Goal: Transaction & Acquisition: Purchase product/service

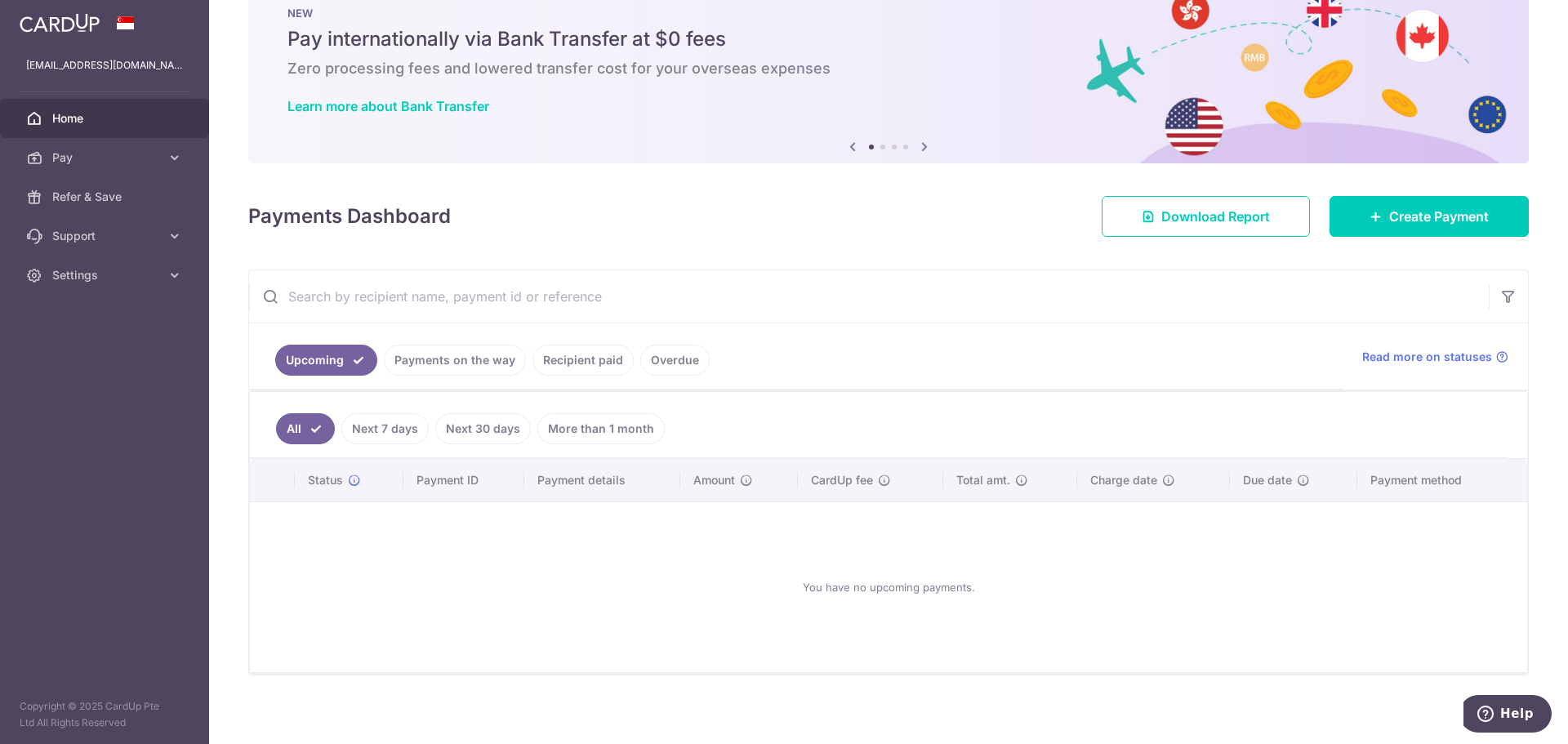
scroll to position [54, 0]
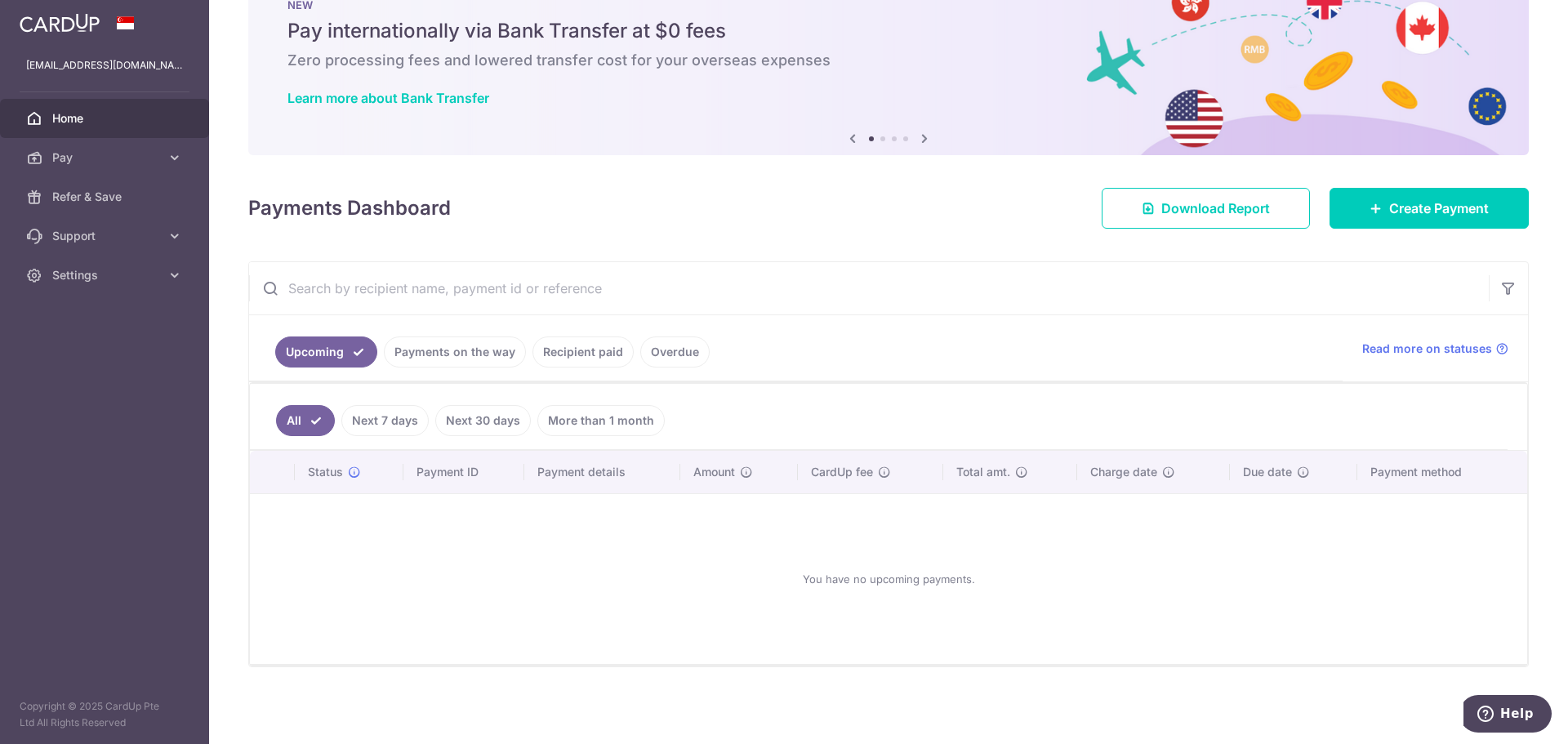
click at [599, 357] on link "Recipient paid" at bounding box center [583, 351] width 101 height 31
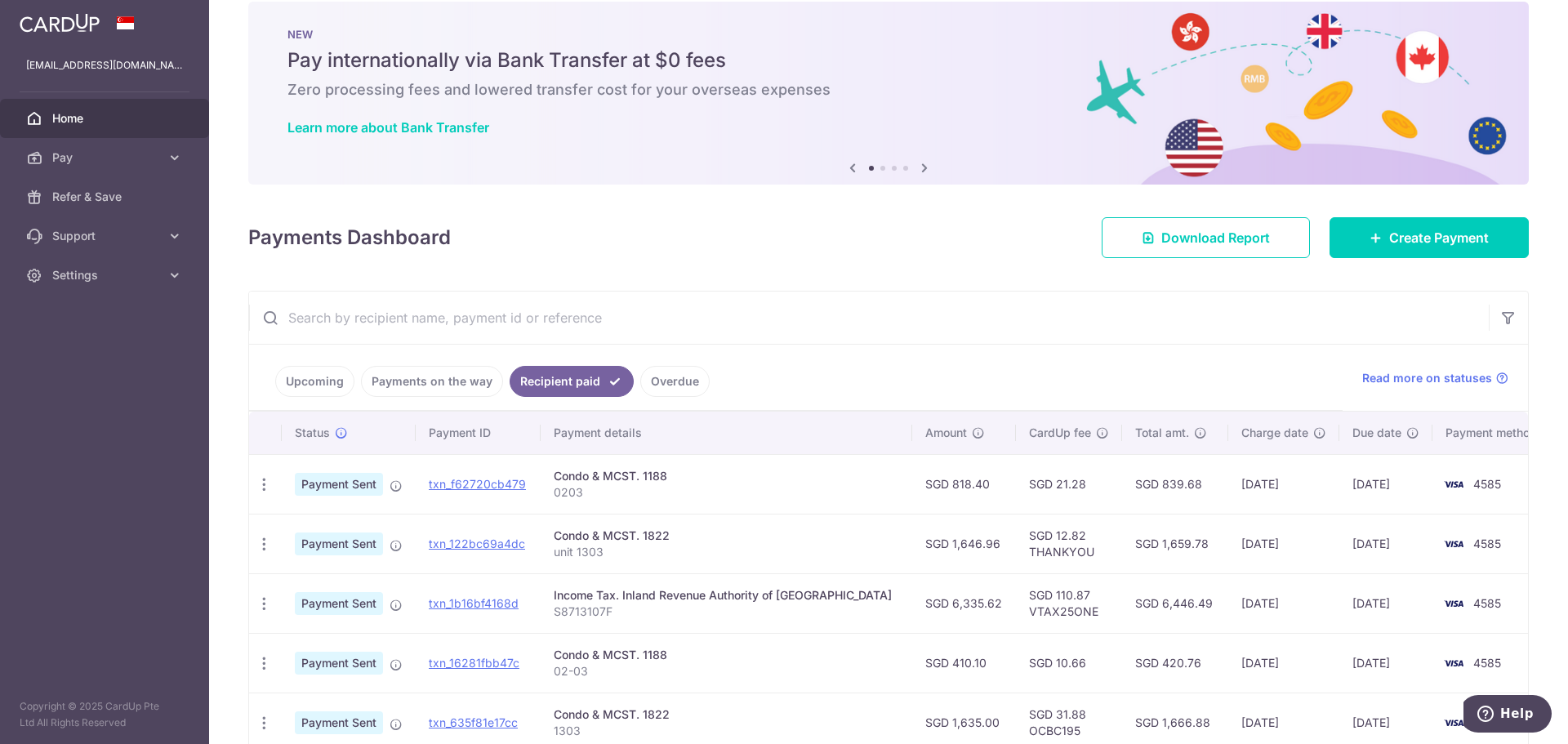
scroll to position [163, 0]
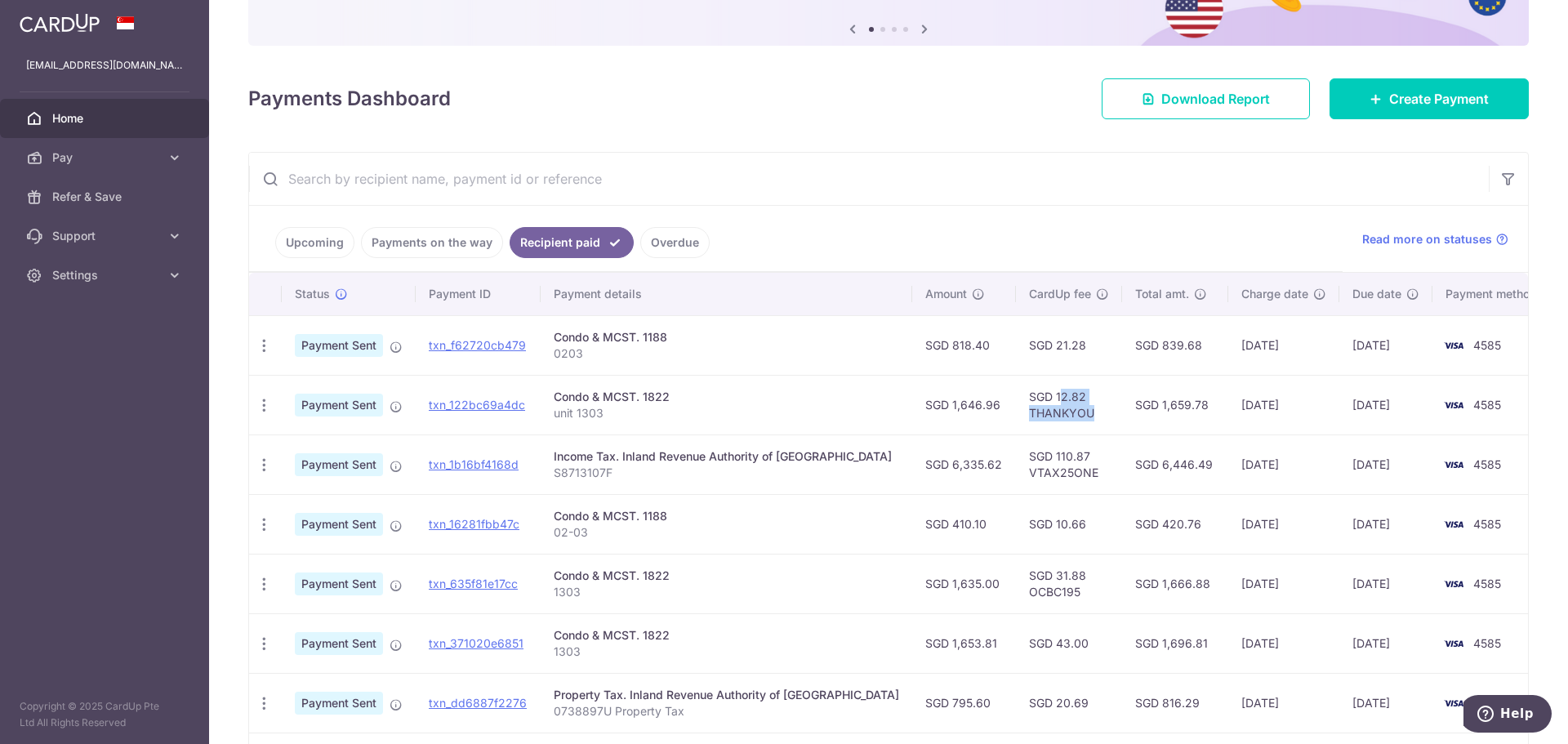
drag, startPoint x: 971, startPoint y: 400, endPoint x: 1066, endPoint y: 409, distance: 95.4
click at [1065, 409] on td "SGD 12.82 THANKYOU" at bounding box center [1069, 404] width 106 height 60
click at [1071, 411] on td "SGD 12.82 THANKYOU" at bounding box center [1069, 404] width 106 height 60
click at [260, 409] on icon "button" at bounding box center [264, 405] width 18 height 18
click at [627, 411] on p "unit 1303" at bounding box center [727, 413] width 346 height 17
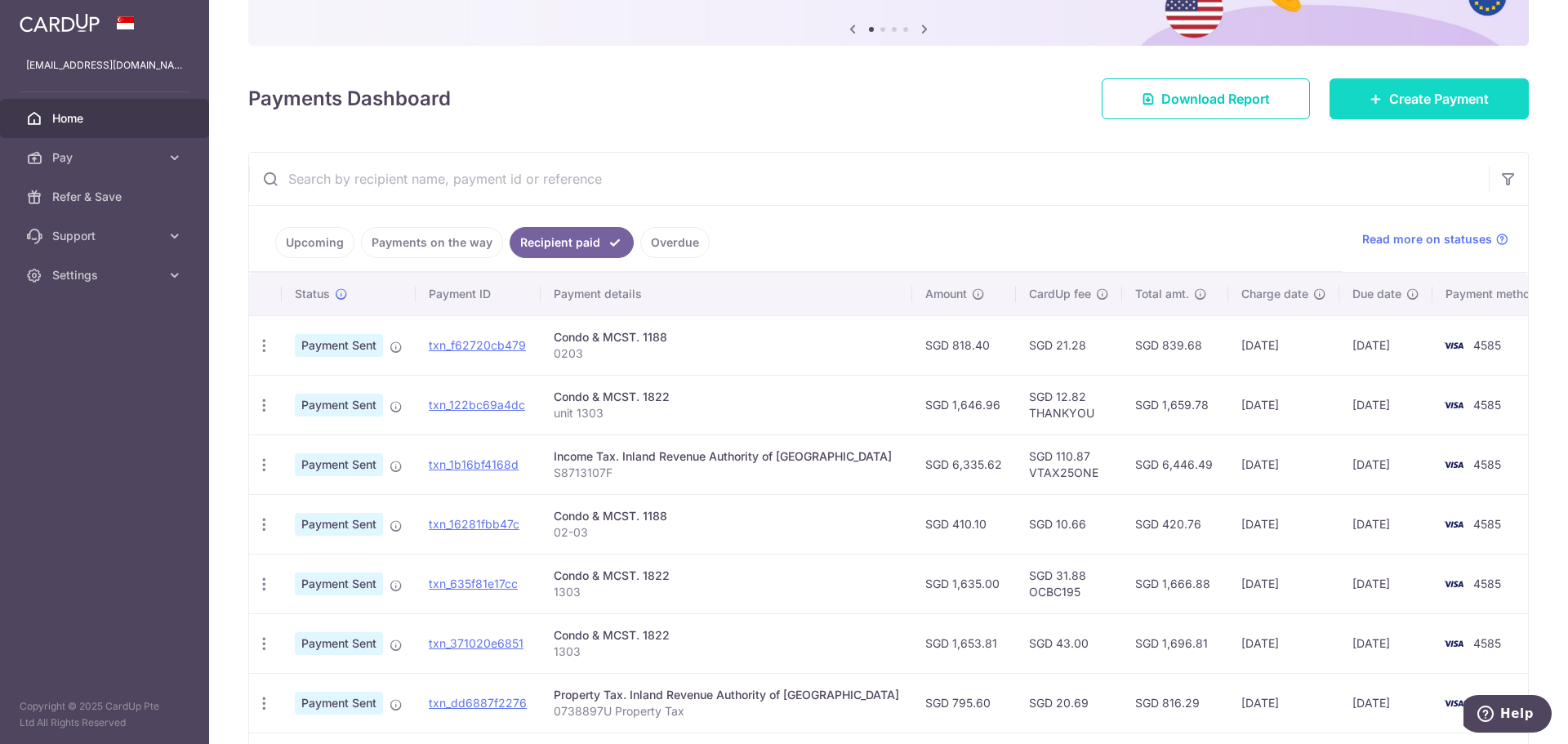
click at [1406, 118] on link "Create Payment" at bounding box center [1428, 98] width 199 height 41
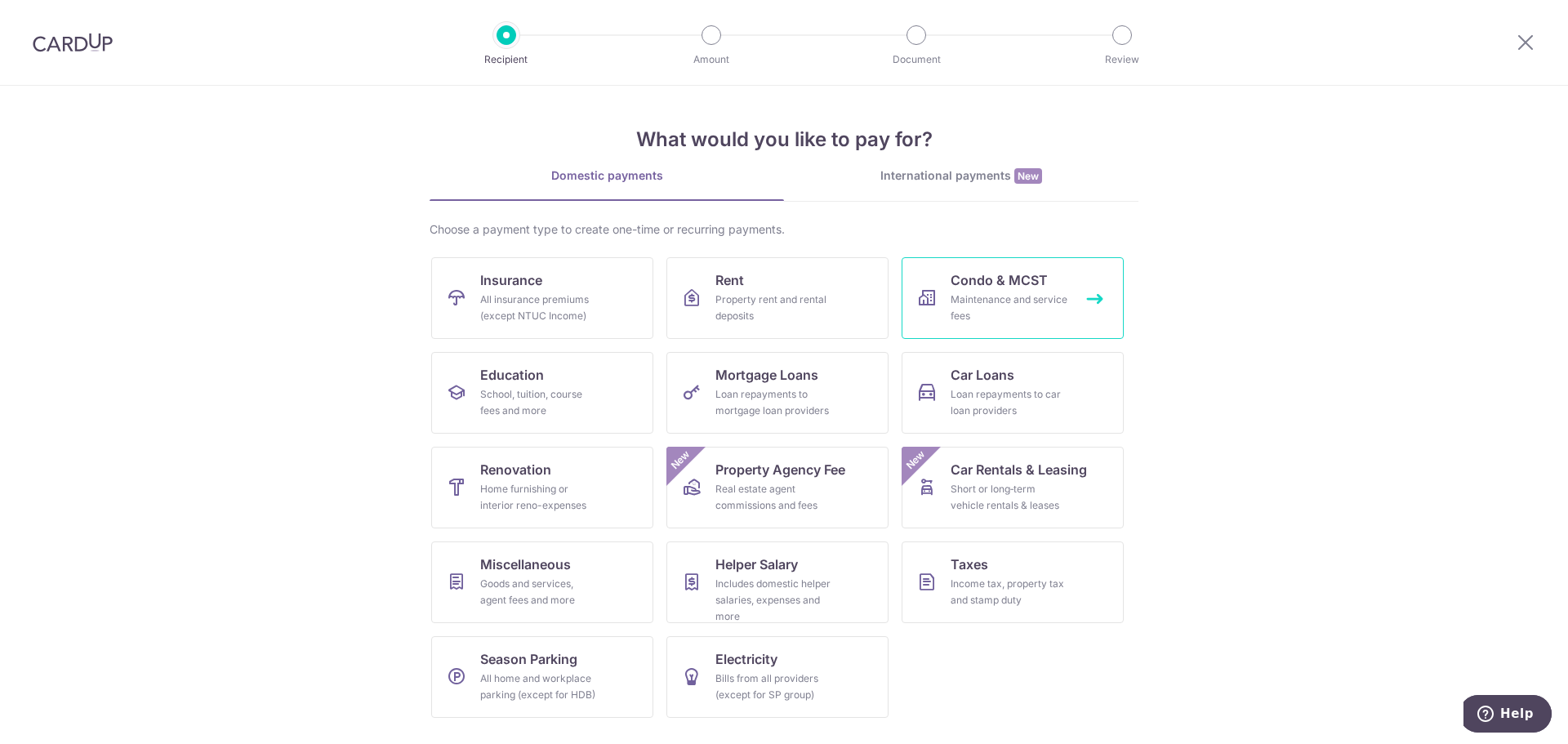
click at [1006, 296] on div "Maintenance and service fees" at bounding box center [1009, 307] width 118 height 32
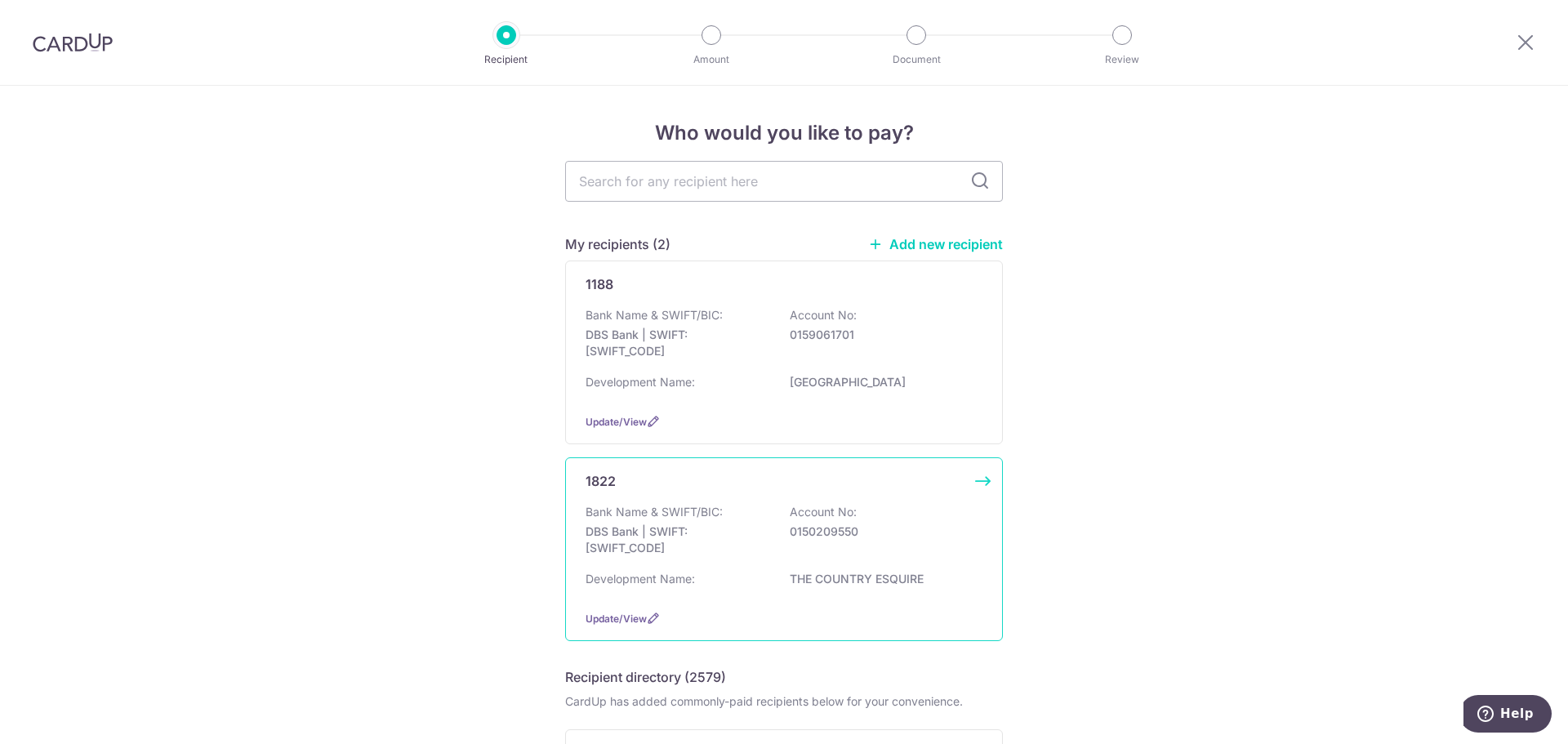
click at [768, 526] on div "Bank Name & SWIFT/BIC: DBS Bank | SWIFT: DBSSSGSGXXX Account No: 0150209550" at bounding box center [784, 533] width 397 height 61
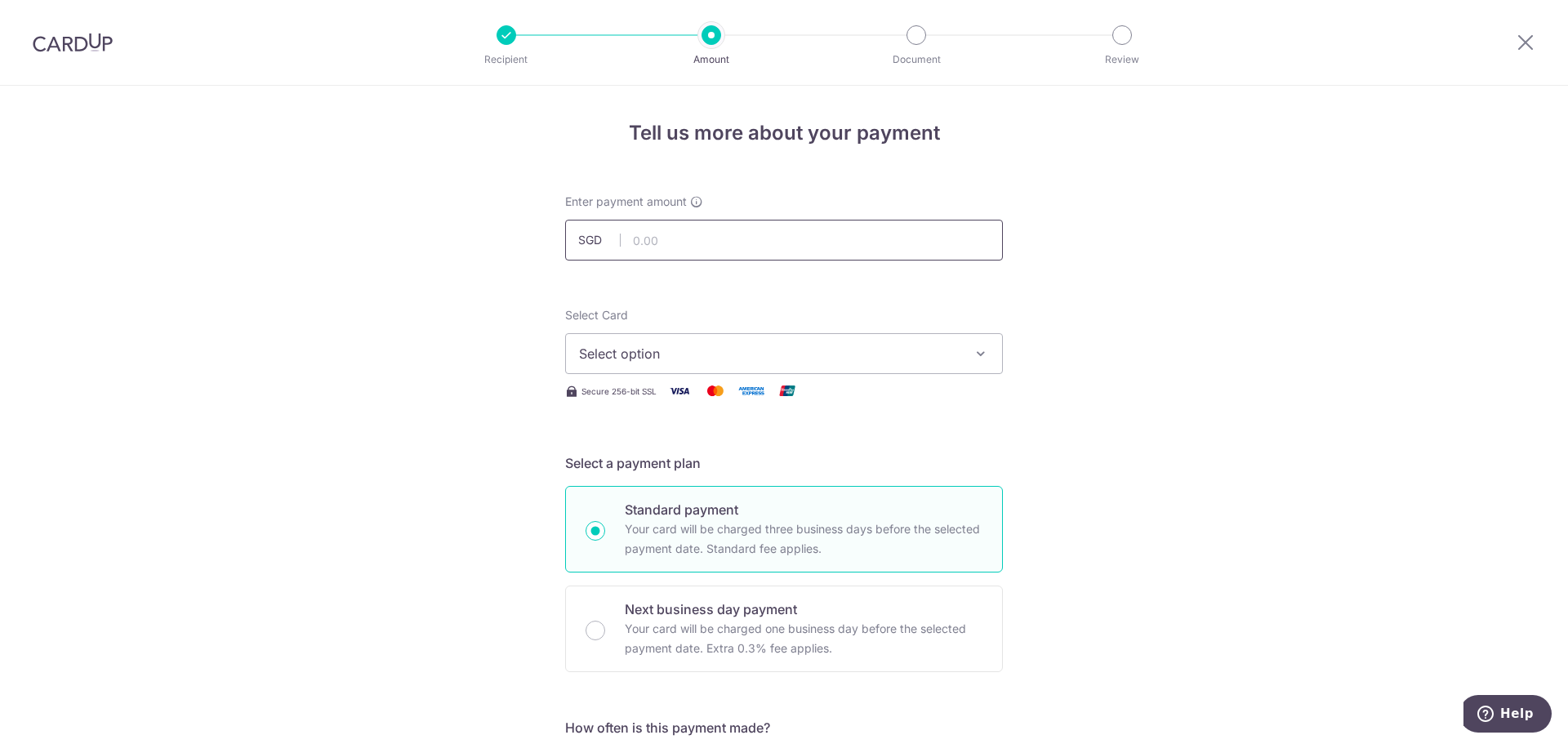
click at [777, 241] on input "text" at bounding box center [784, 240] width 438 height 41
type input "1,635.00"
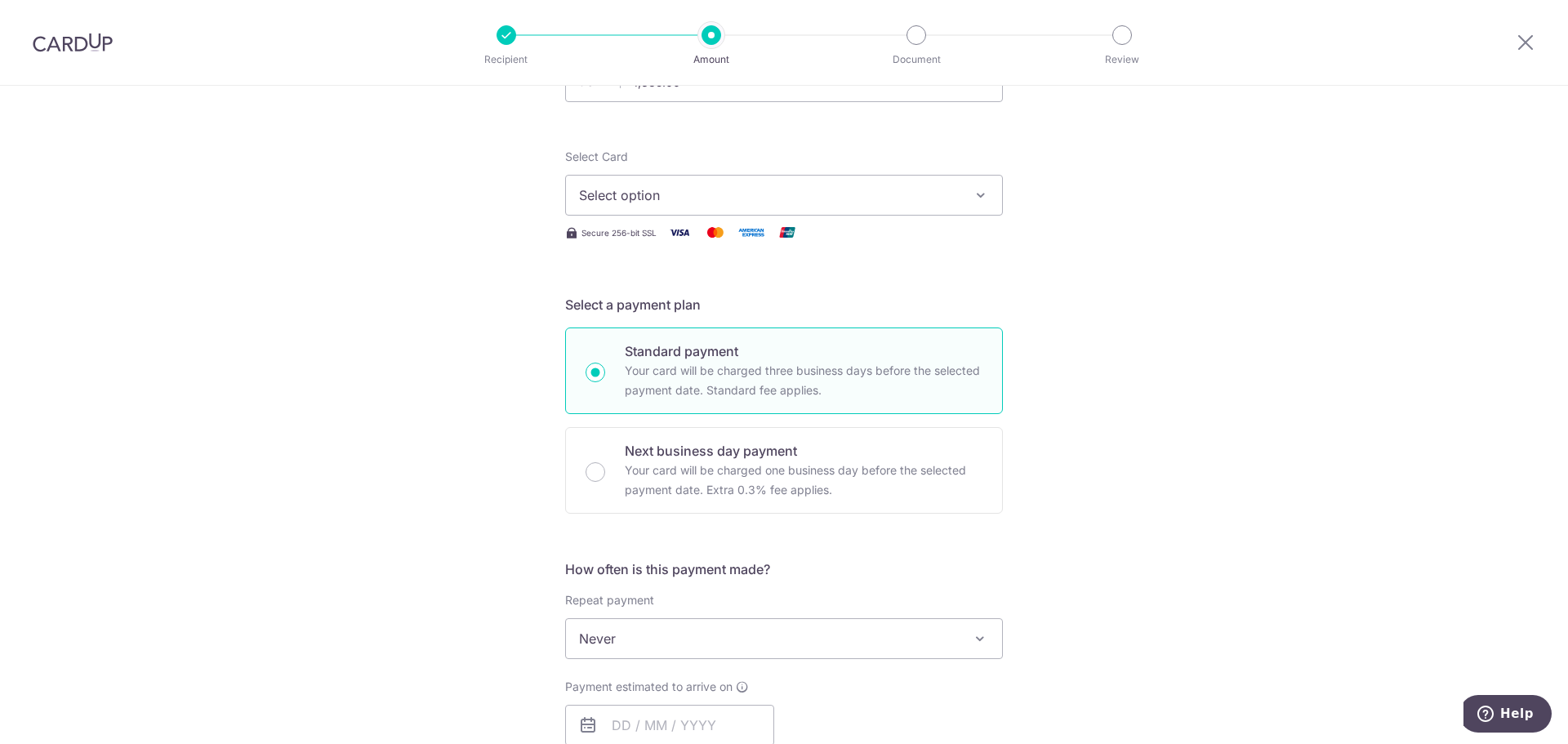
scroll to position [163, 0]
click at [820, 193] on span "Select option" at bounding box center [770, 190] width 381 height 19
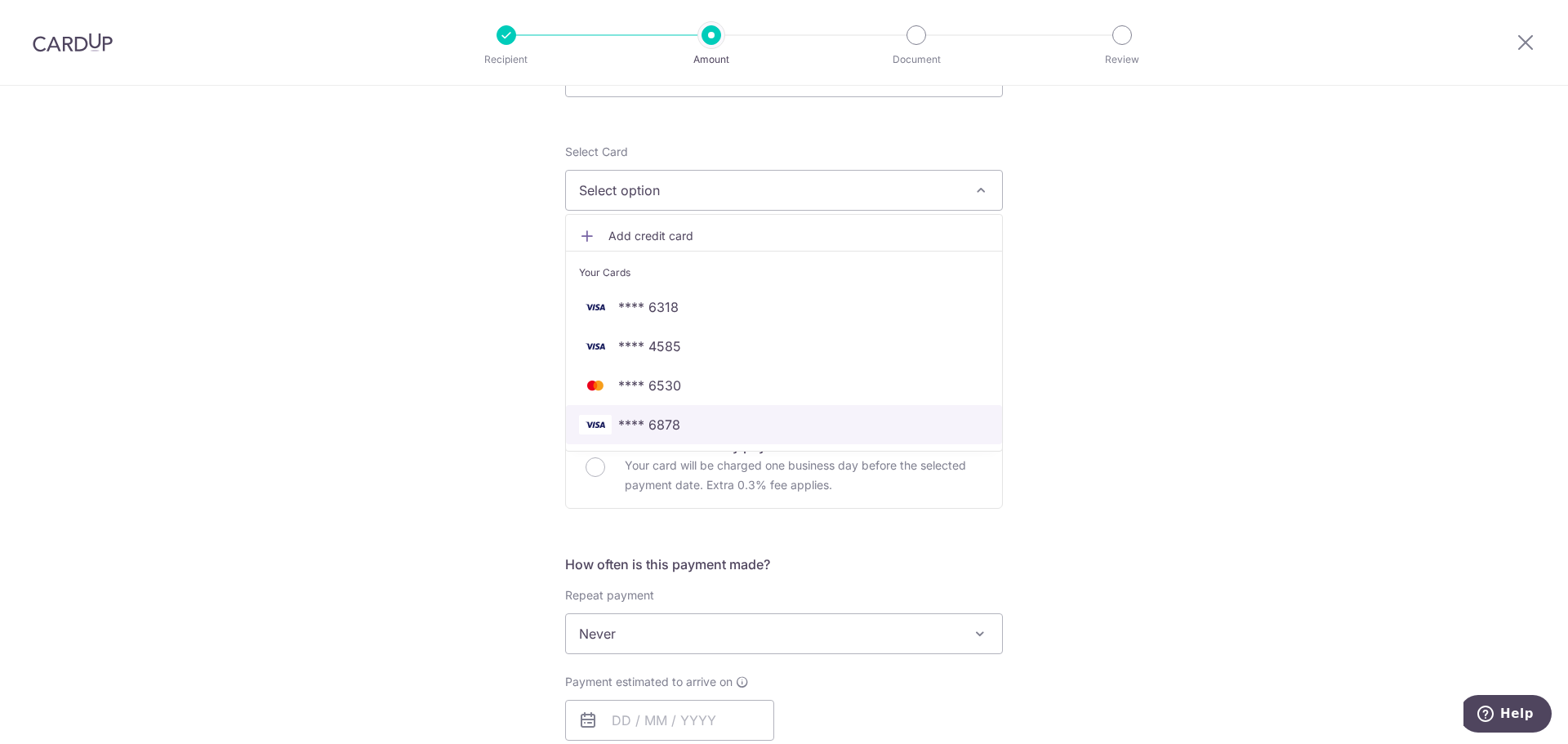
click at [640, 431] on span "**** 6878" at bounding box center [648, 425] width 62 height 19
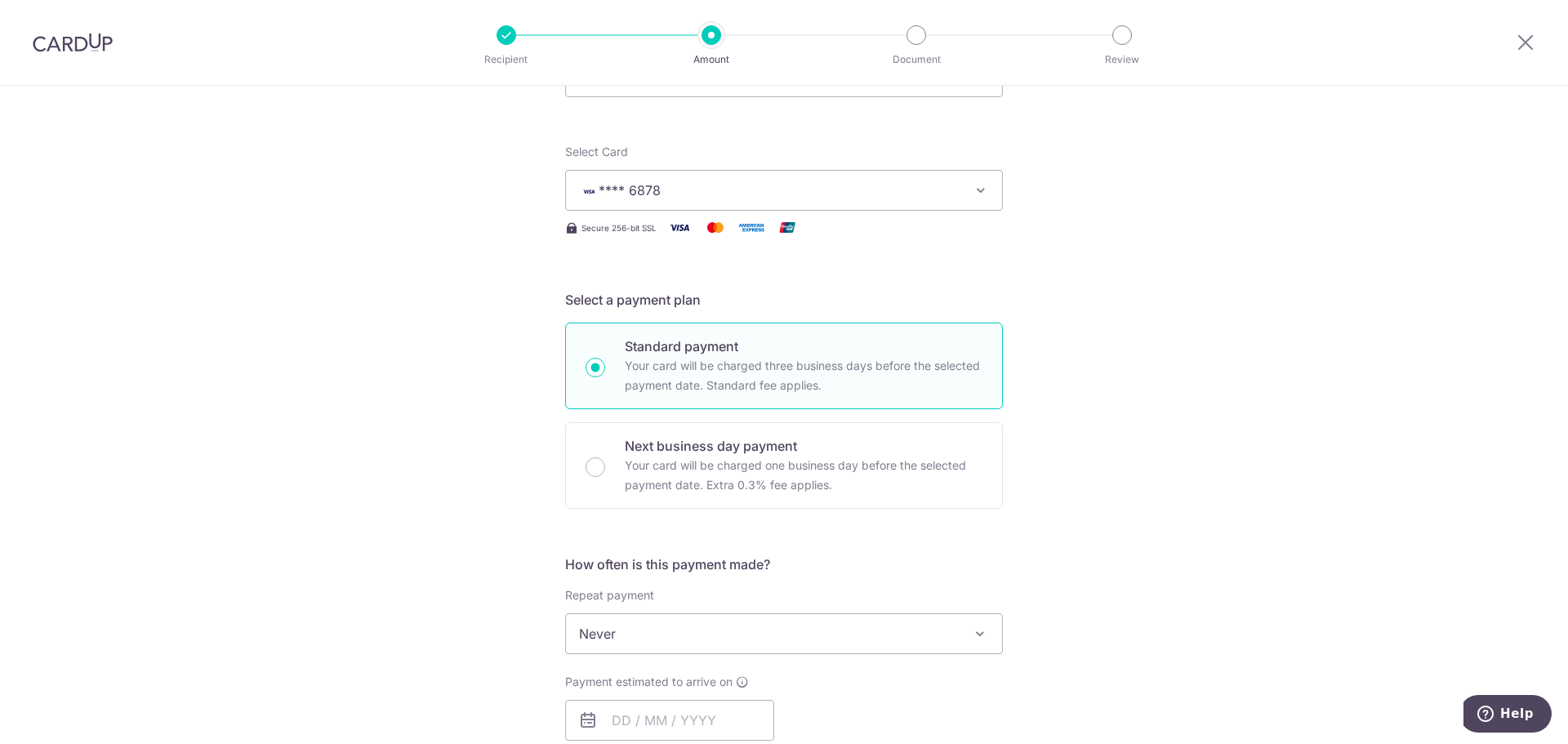
click at [1224, 373] on div "Tell us more about your payment Enter payment amount SGD 1,635.00 1635.00 Selec…" at bounding box center [784, 661] width 1568 height 1477
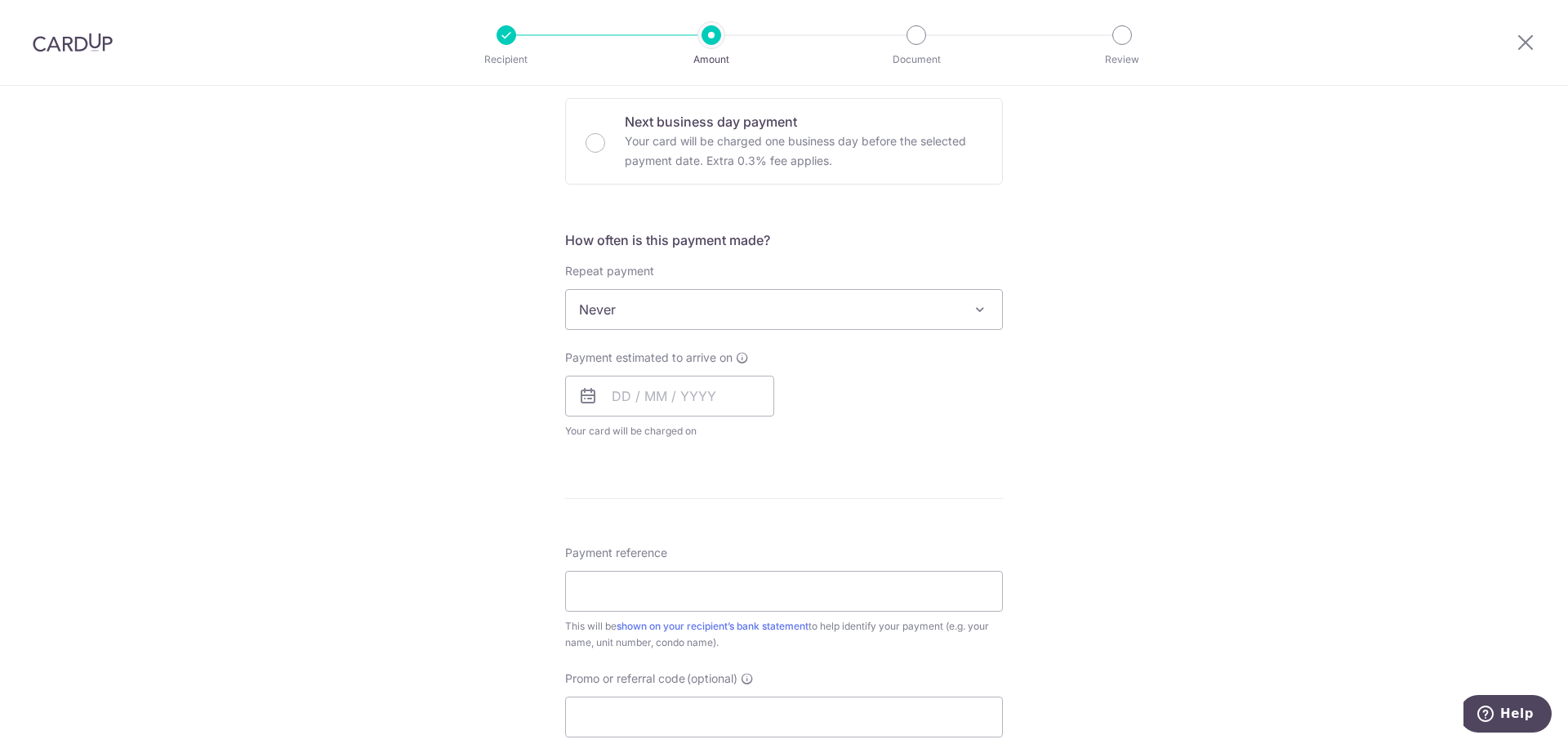
scroll to position [490, 0]
click at [655, 399] on input "text" at bounding box center [669, 393] width 209 height 41
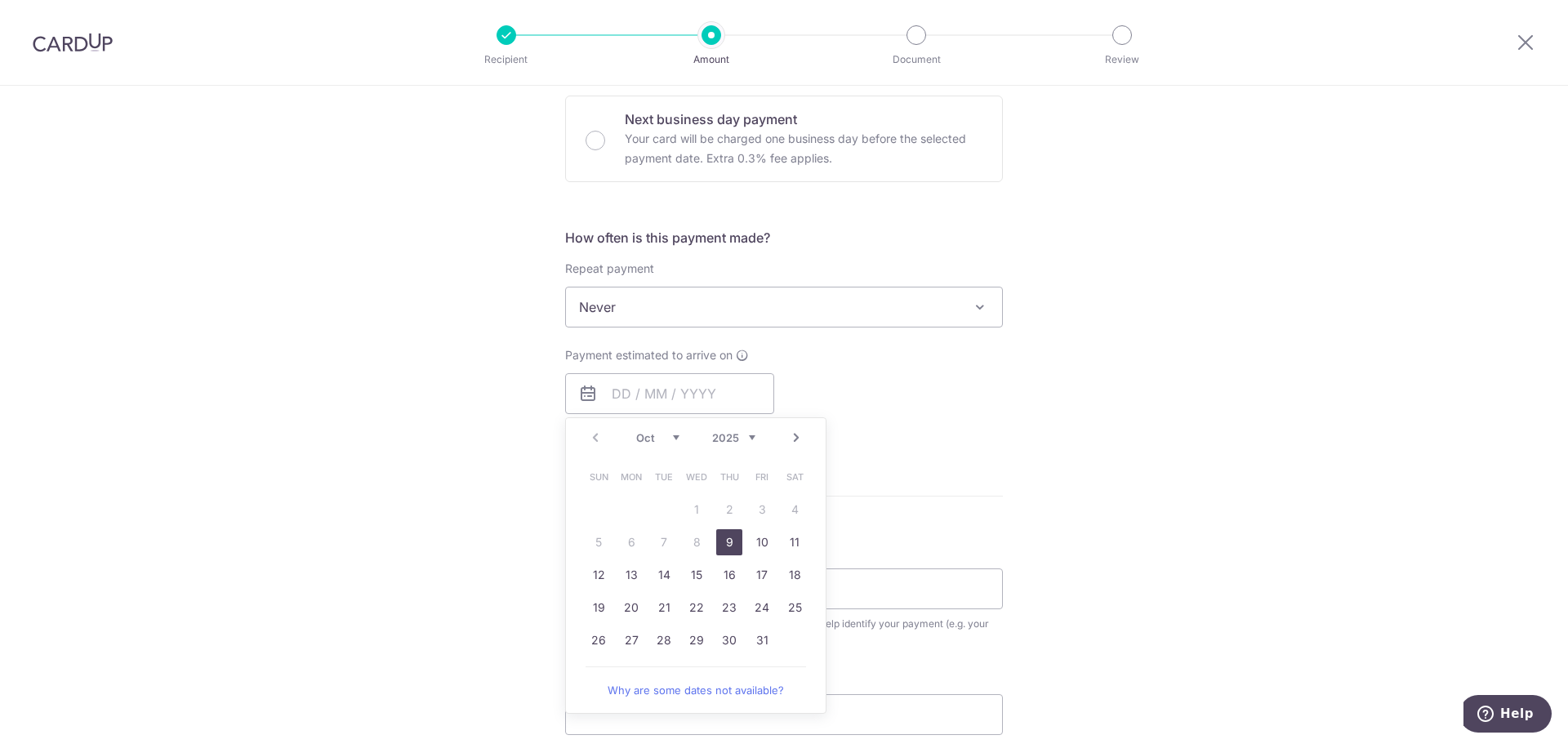
drag, startPoint x: 728, startPoint y: 546, endPoint x: 555, endPoint y: 479, distance: 185.5
click at [728, 546] on link "9" at bounding box center [729, 542] width 26 height 26
type input "[DATE]"
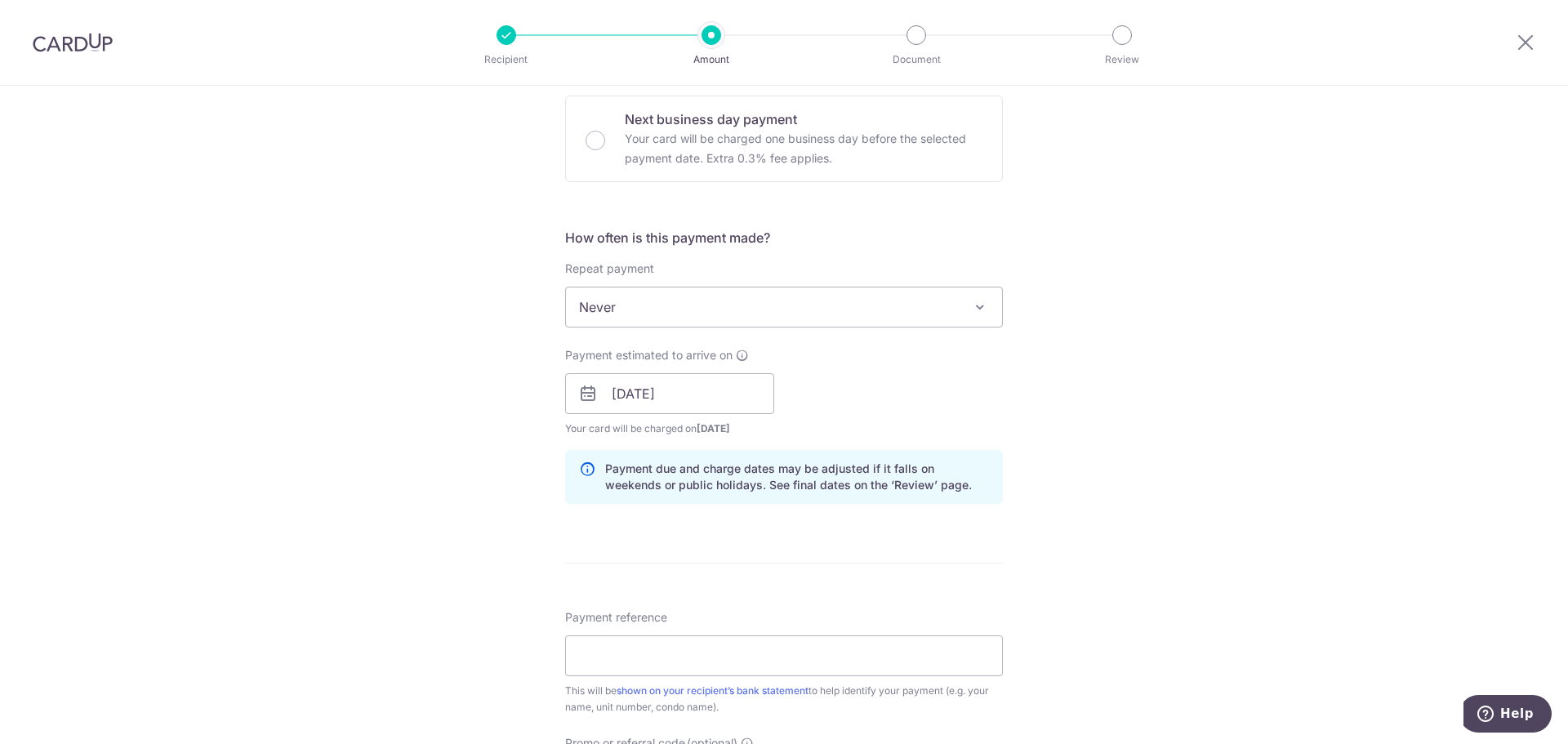
click at [483, 432] on div "Tell us more about your payment Enter payment amount SGD 1,635.00 1635.00 Selec…" at bounding box center [784, 368] width 1568 height 1544
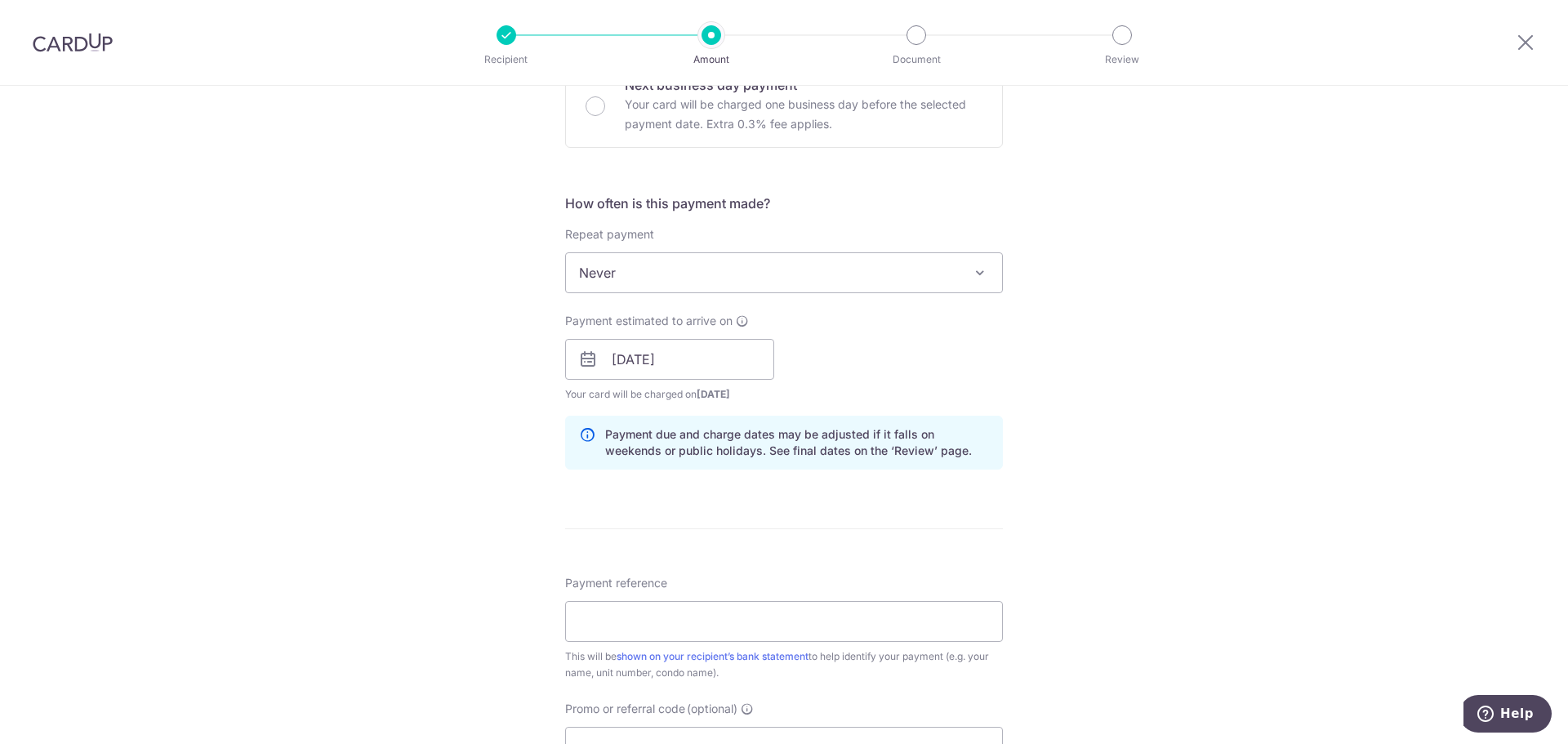
scroll to position [735, 0]
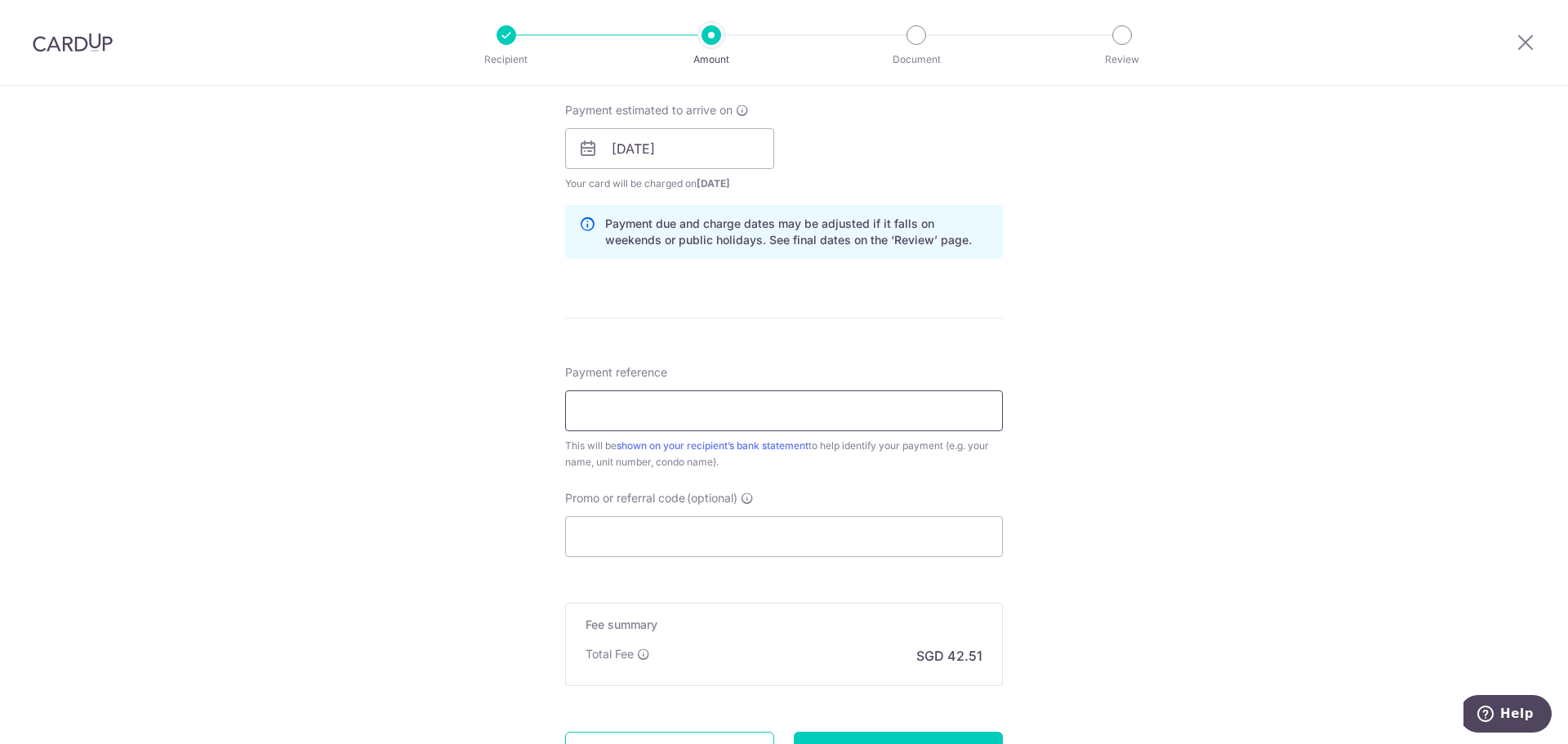
click at [618, 414] on input "Payment reference" at bounding box center [784, 411] width 438 height 41
type input "1303"
click at [458, 451] on div "Tell us more about your payment Enter payment amount SGD 1,635.00 1635.00 Selec…" at bounding box center [784, 123] width 1568 height 1544
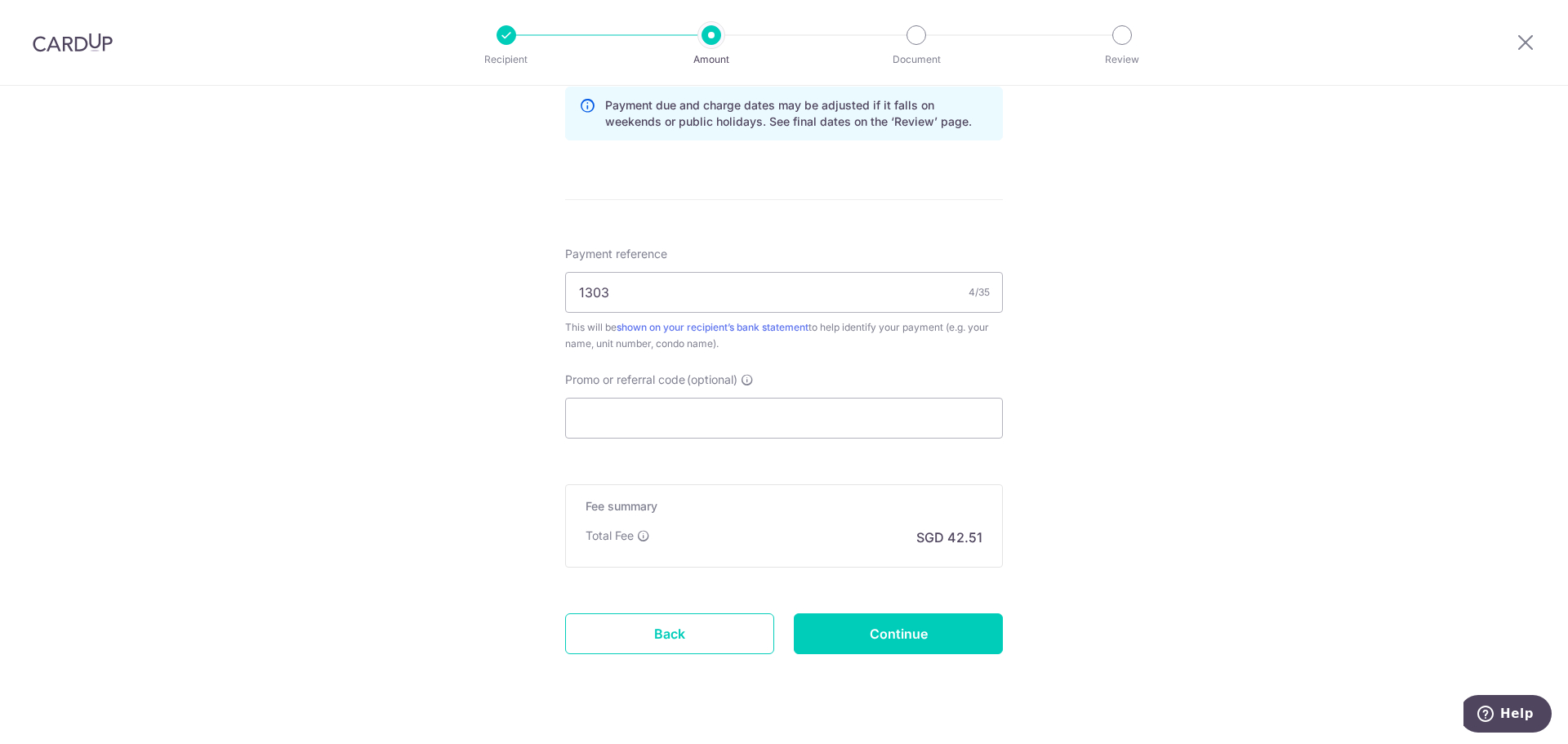
scroll to position [886, 0]
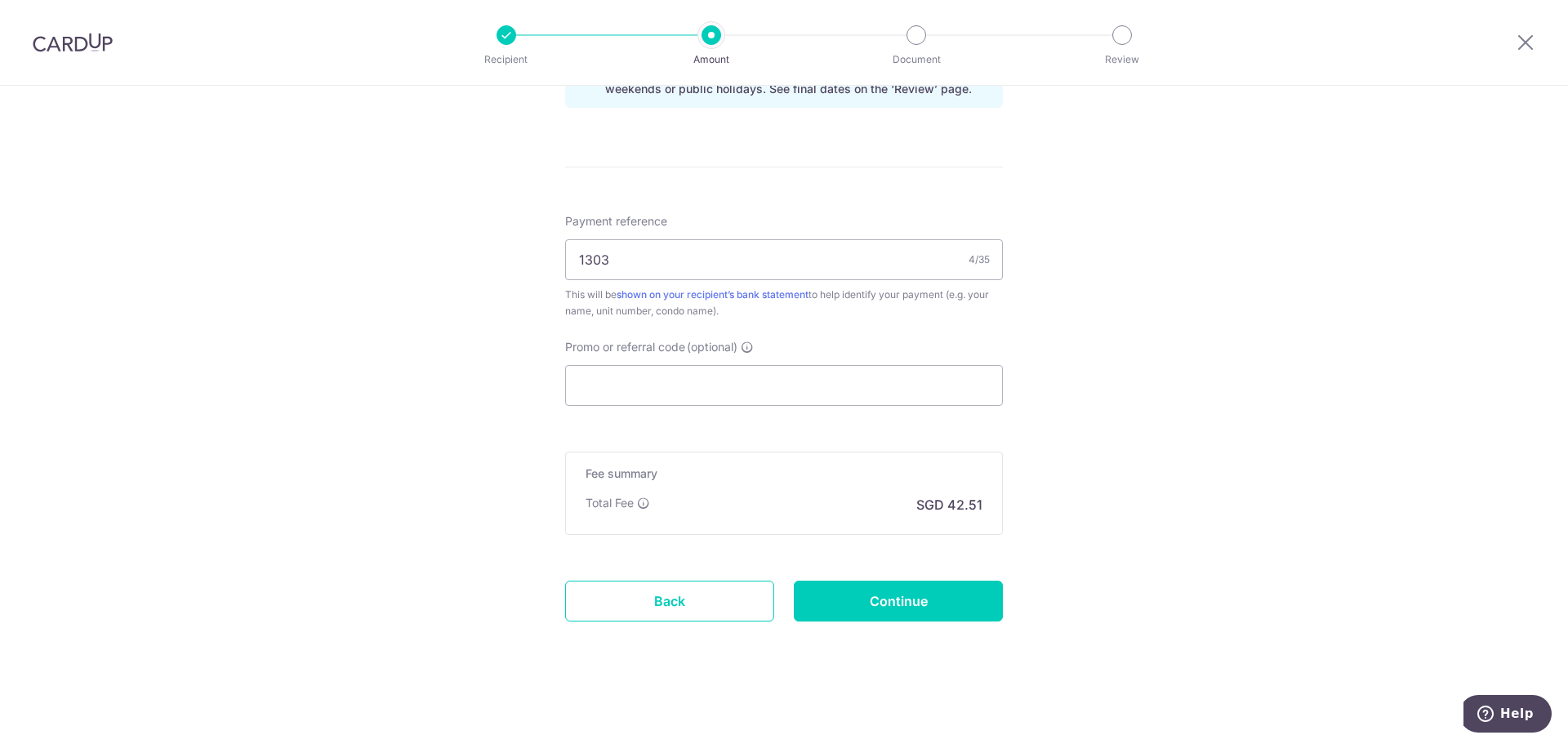
click at [891, 590] on input "Continue" at bounding box center [899, 601] width 209 height 41
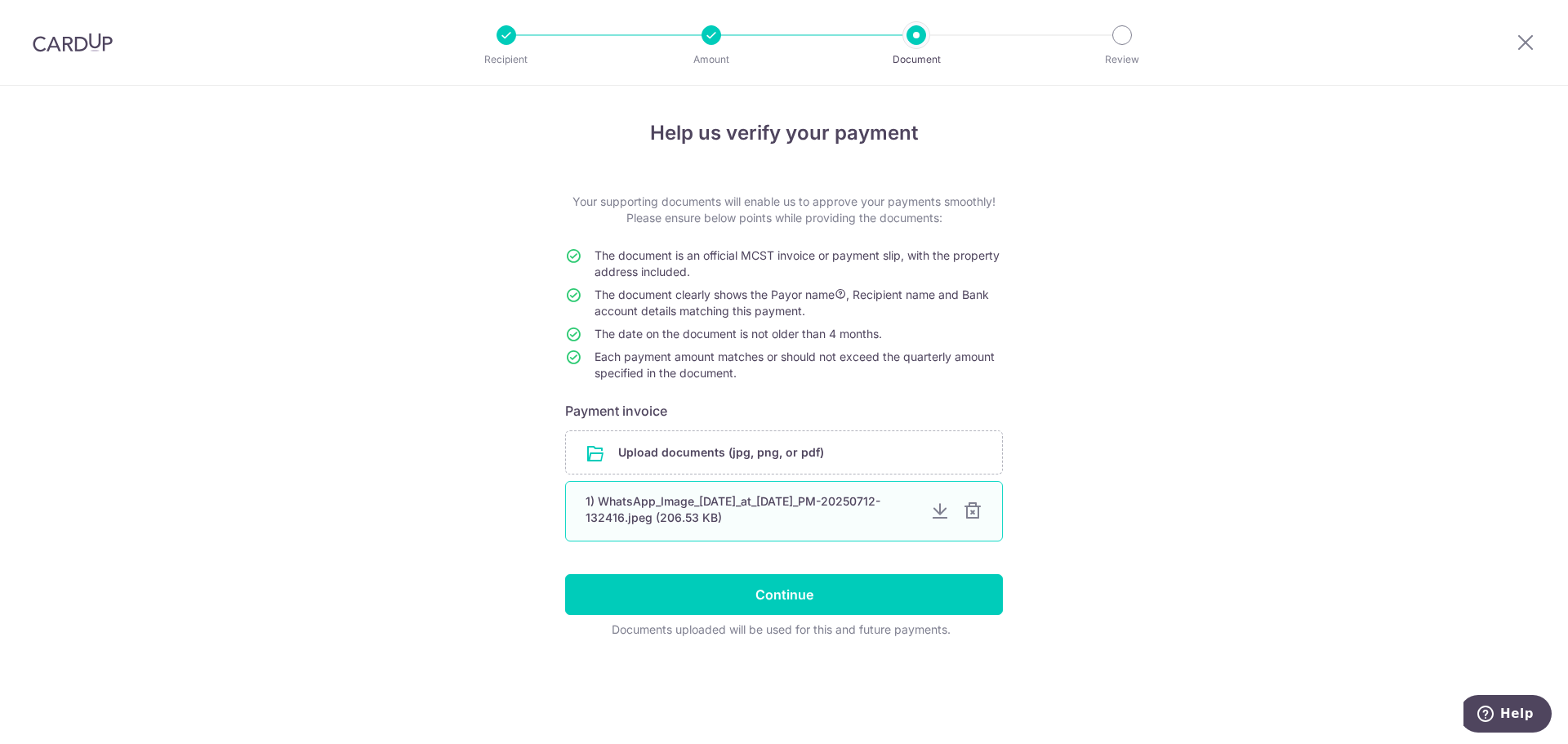
click at [977, 512] on div at bounding box center [972, 511] width 19 height 19
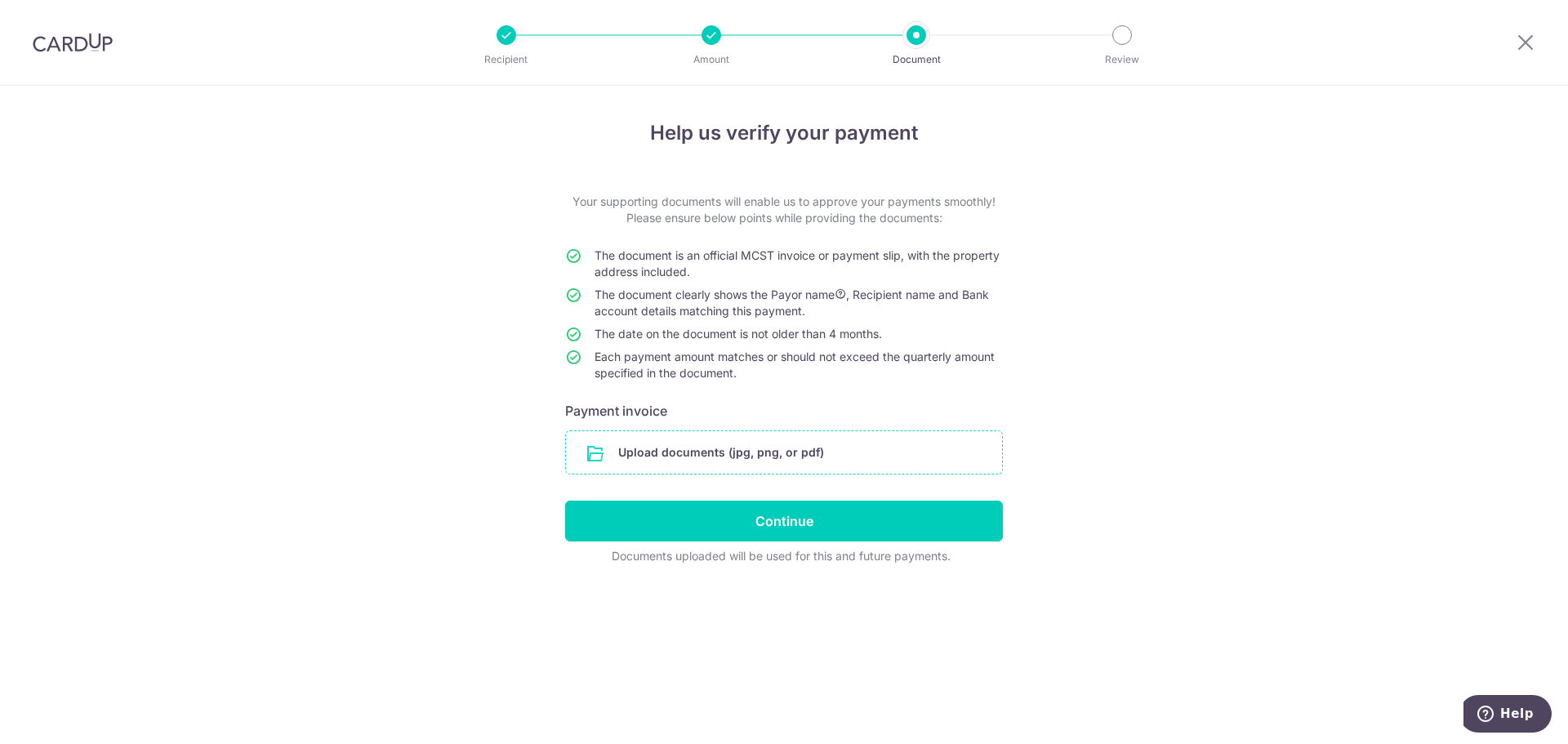
click at [930, 453] on input "file" at bounding box center [784, 452] width 436 height 42
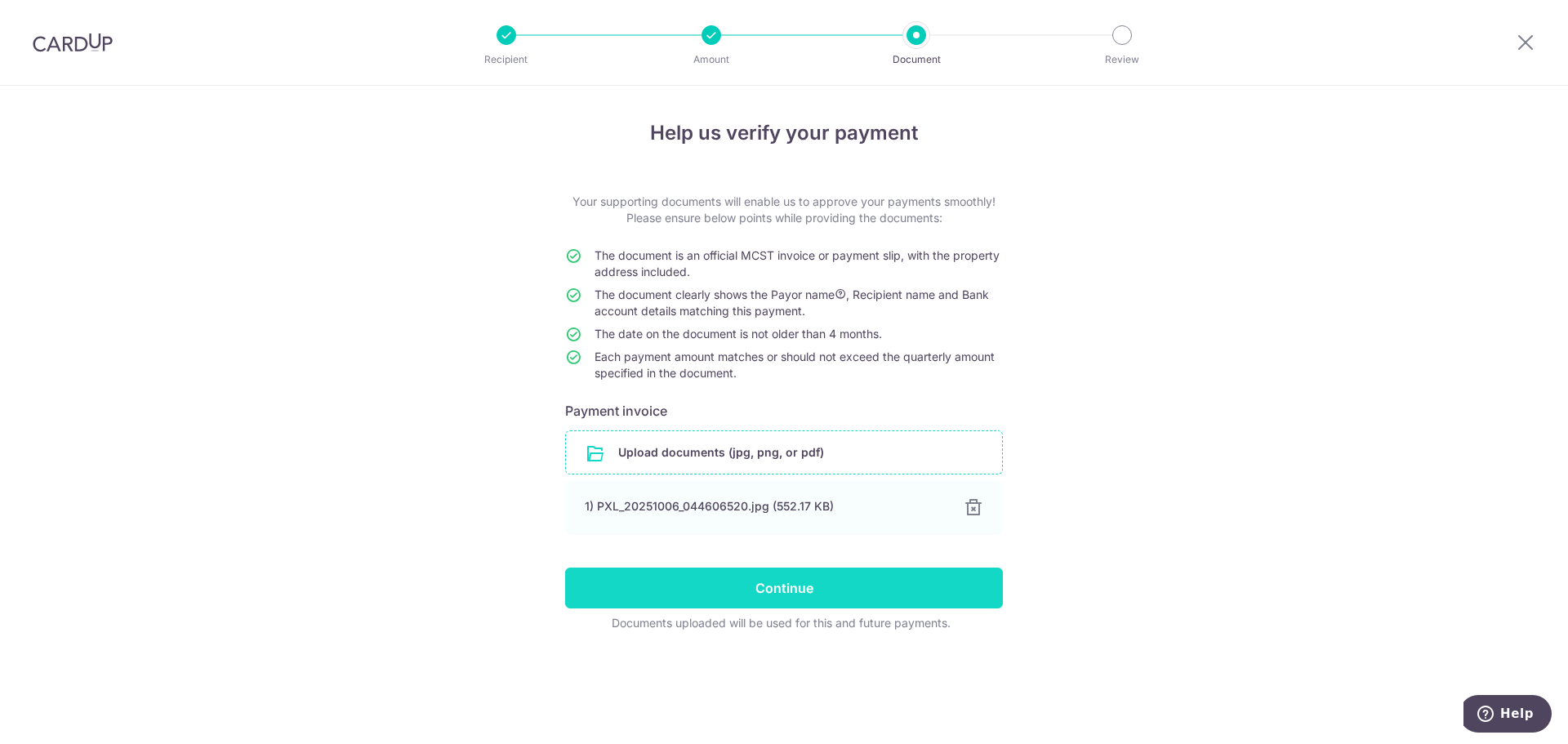
click at [821, 589] on input "Continue" at bounding box center [784, 588] width 438 height 41
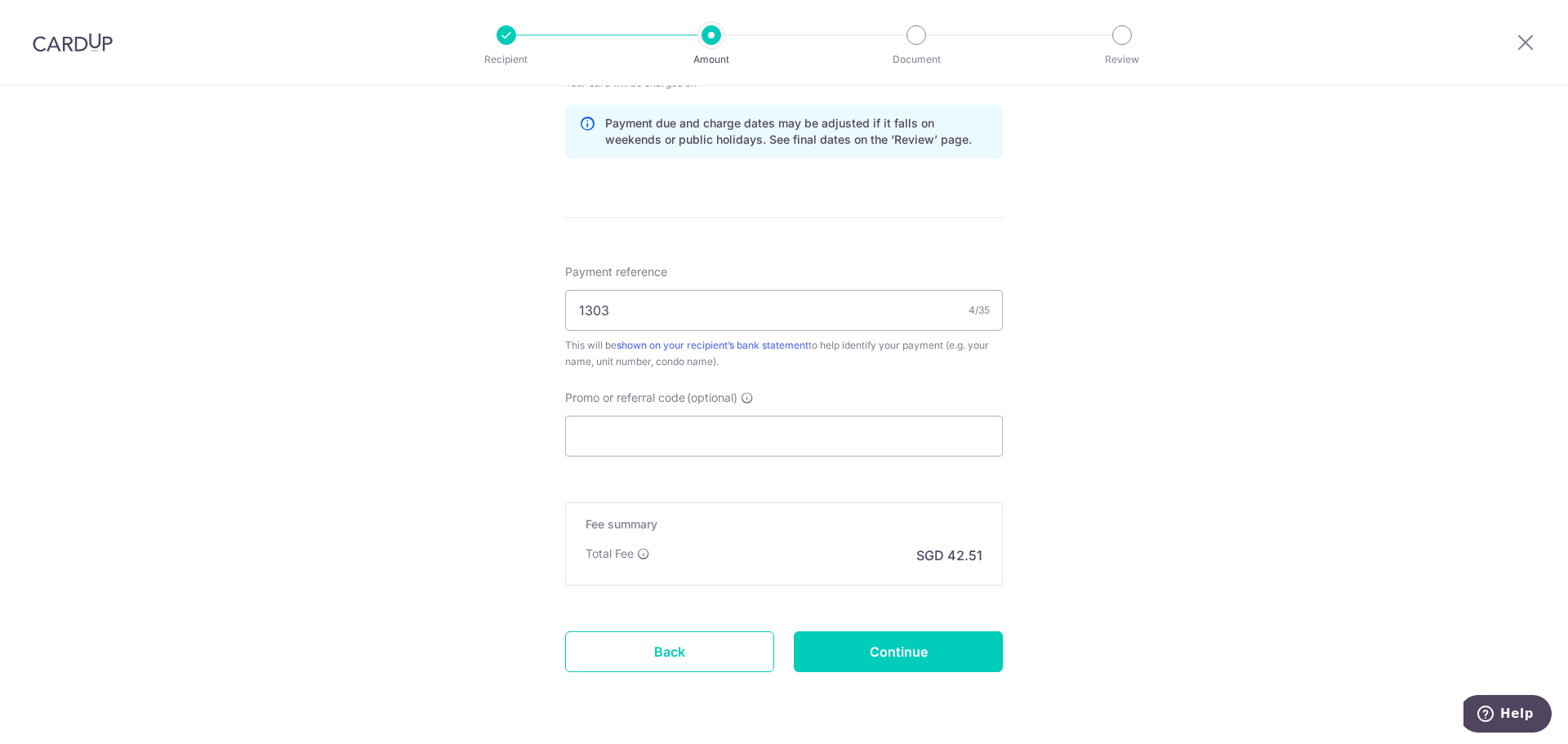
scroll to position [886, 0]
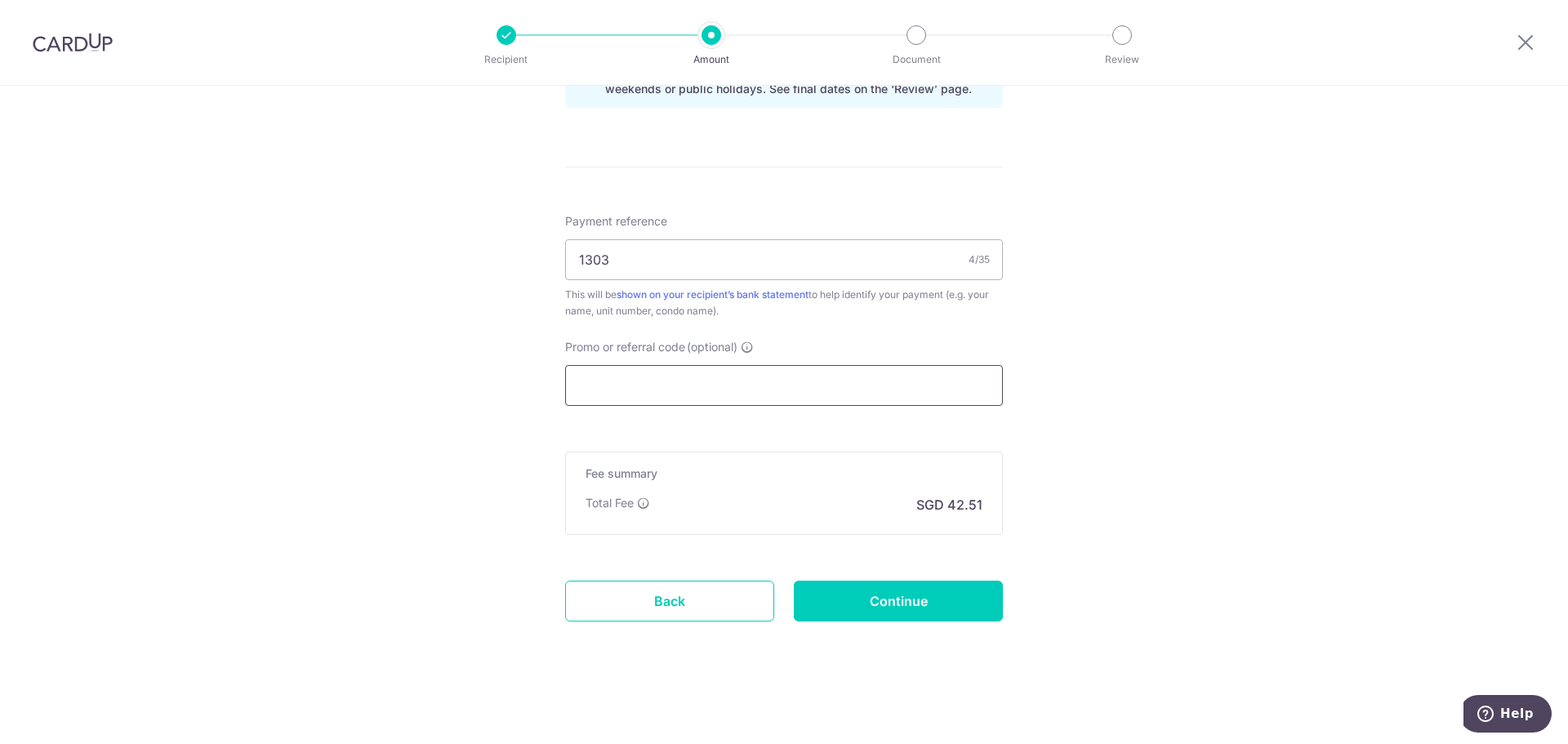
click at [679, 391] on input "Promo or referral code (optional)" at bounding box center [784, 385] width 438 height 41
paste input "3NEWR5"
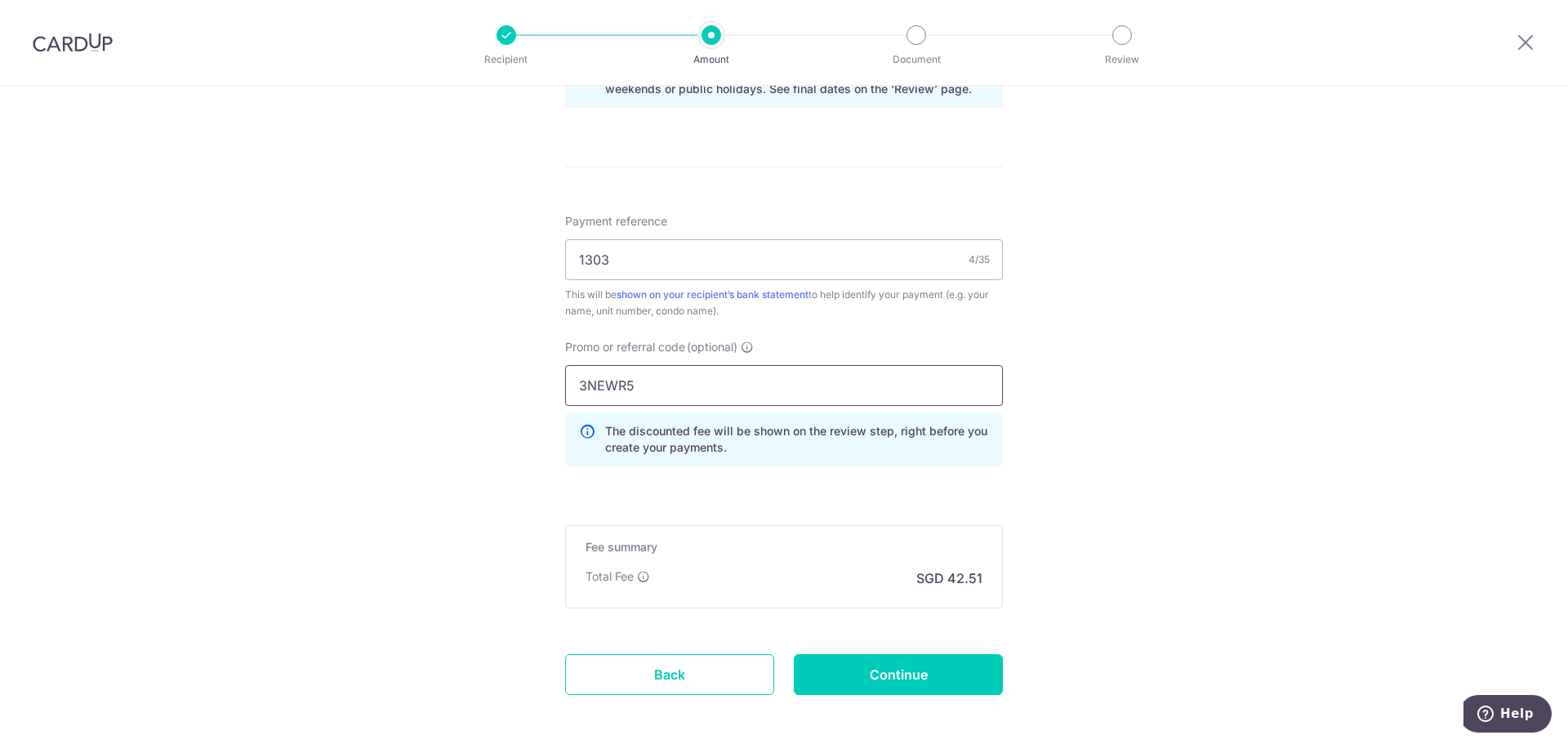
type input "3NEWR5"
click at [1107, 431] on div "Tell us more about your payment Enter payment amount SGD 1,635.00 1635.00 Selec…" at bounding box center [784, 9] width 1568 height 1618
click at [907, 668] on input "Continue" at bounding box center [899, 674] width 209 height 41
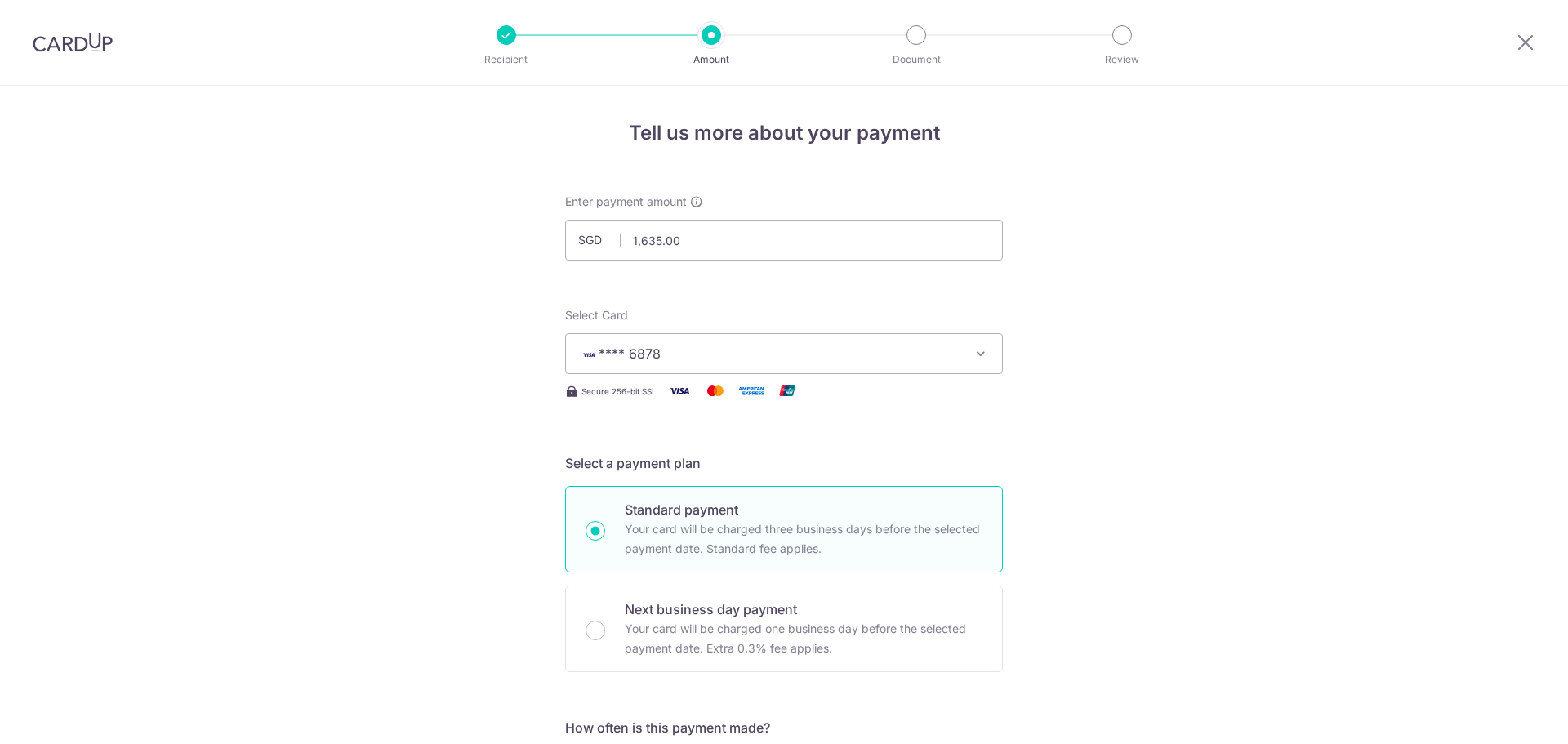
scroll to position [983, 0]
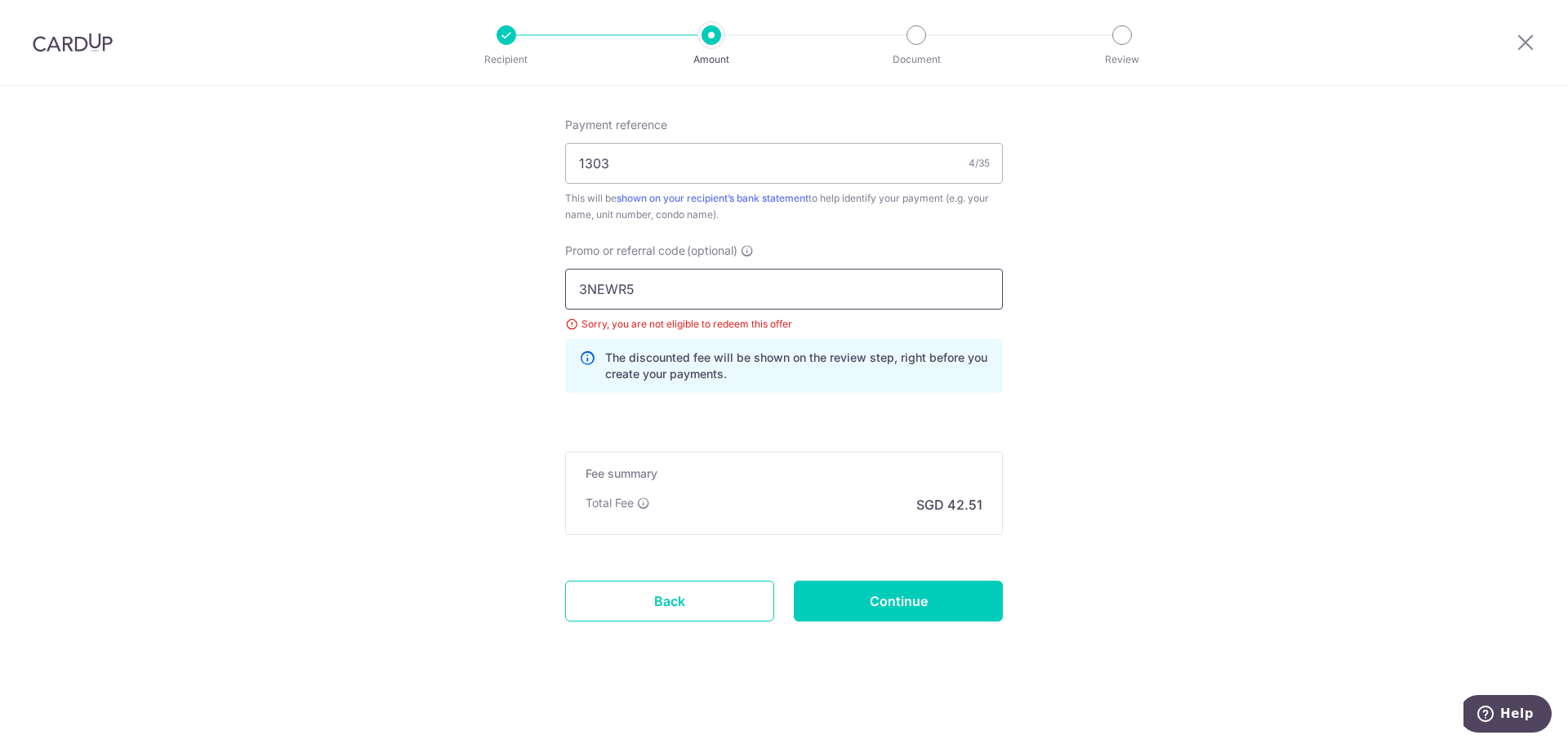
drag, startPoint x: 694, startPoint y: 285, endPoint x: 507, endPoint y: 294, distance: 187.2
type input "THANKYOU"
click at [955, 606] on input "Continue" at bounding box center [899, 601] width 209 height 41
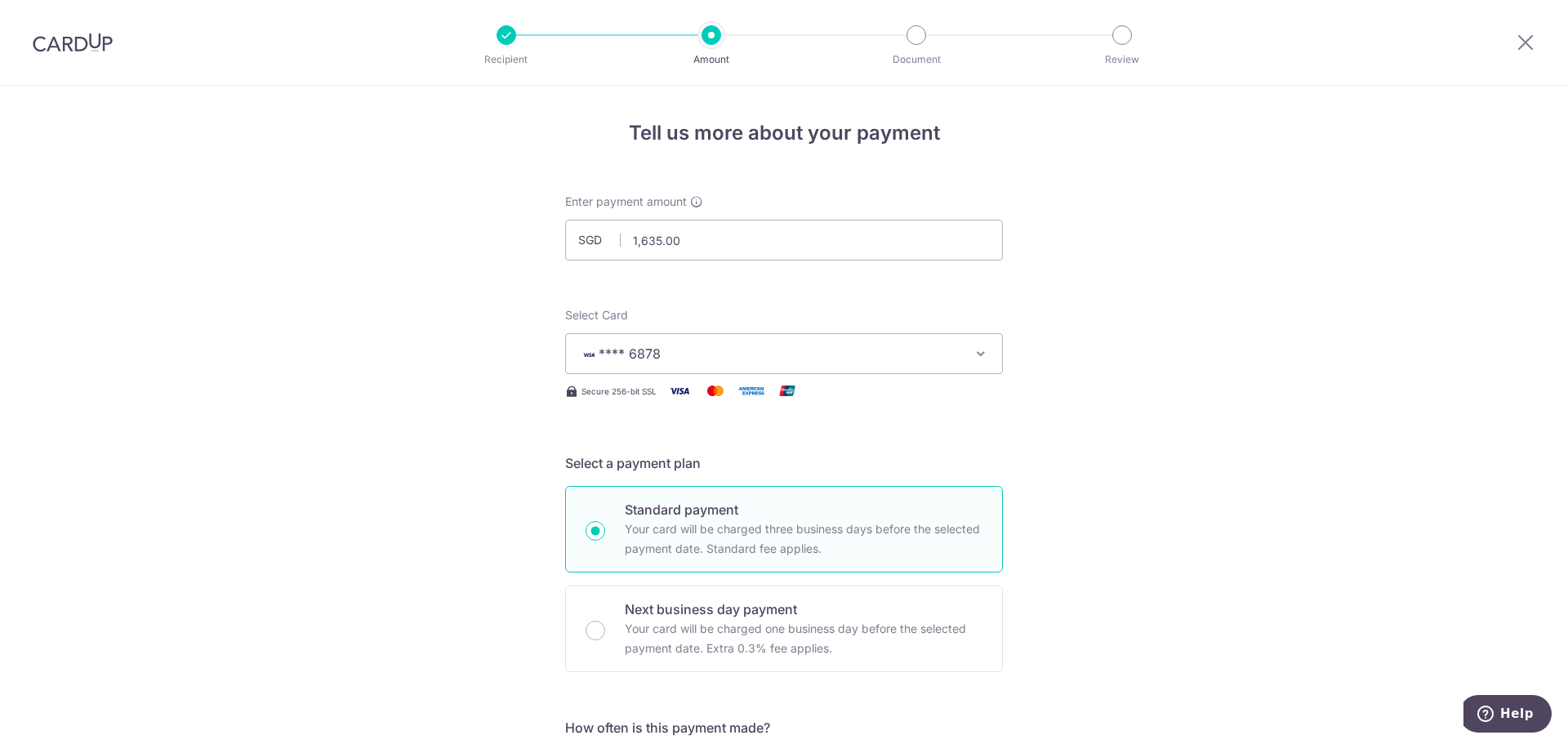
scroll to position [983, 0]
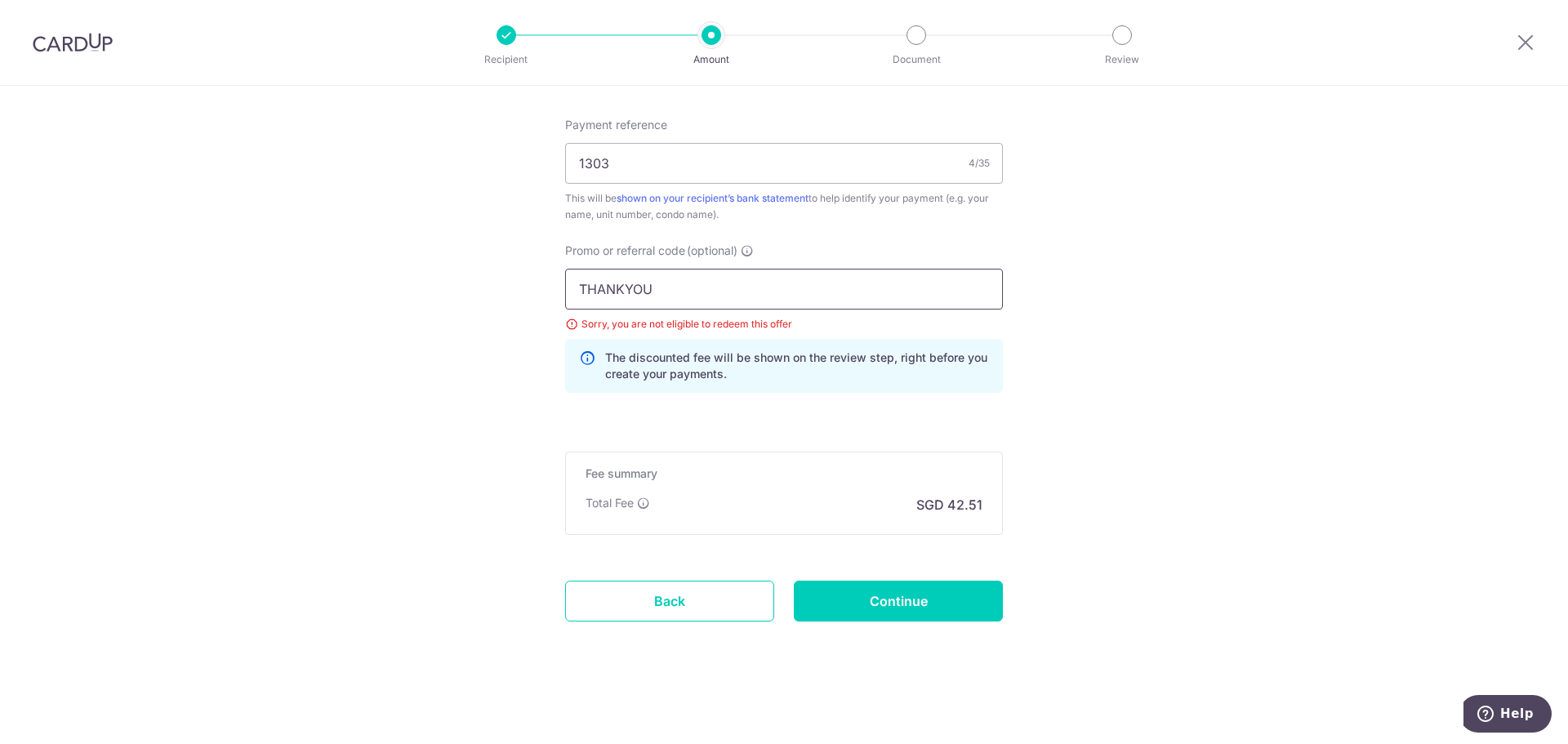
click at [727, 307] on input "THANKYOU" at bounding box center [784, 289] width 438 height 41
drag, startPoint x: 717, startPoint y: 297, endPoint x: 508, endPoint y: 299, distance: 209.0
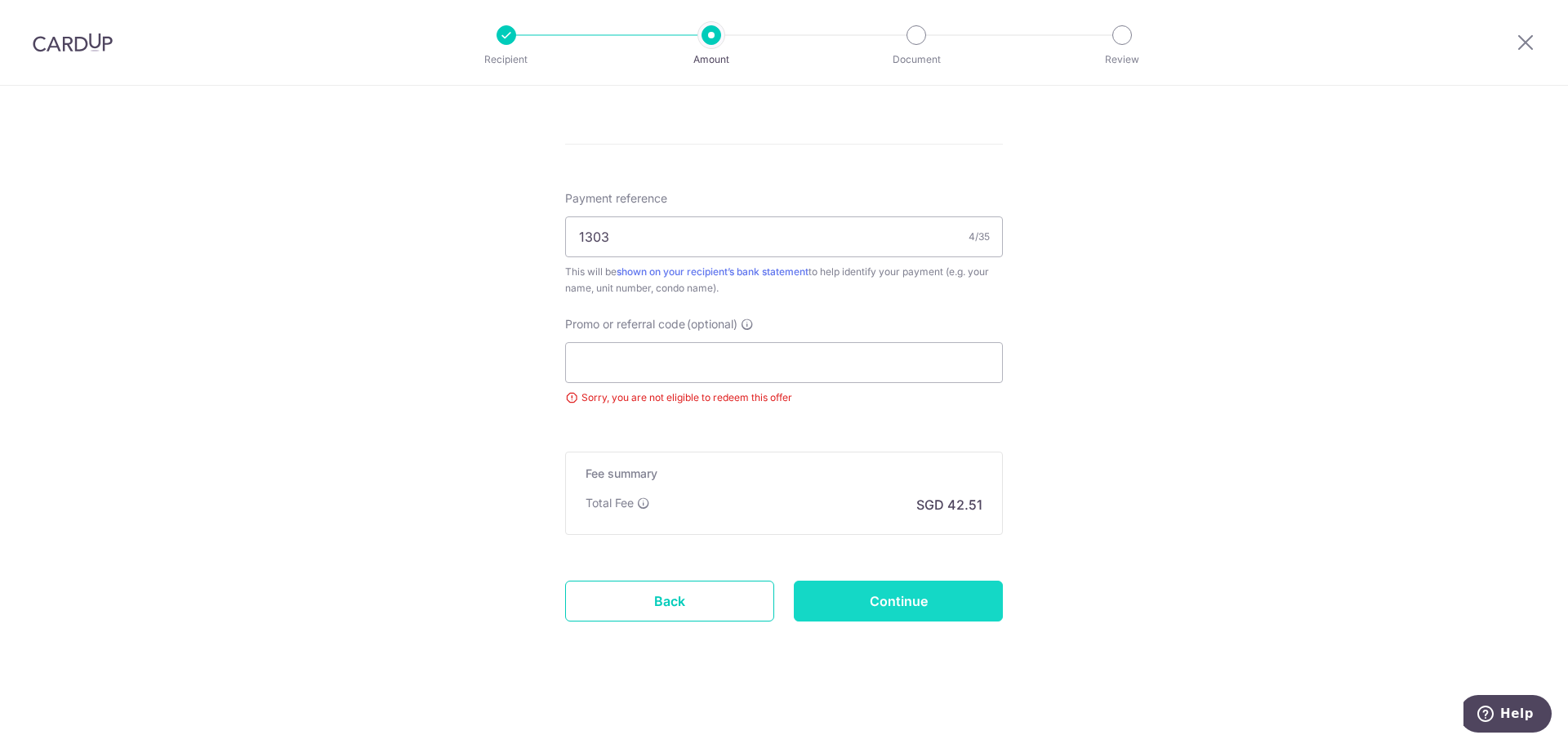
click at [924, 597] on input "Continue" at bounding box center [899, 601] width 209 height 41
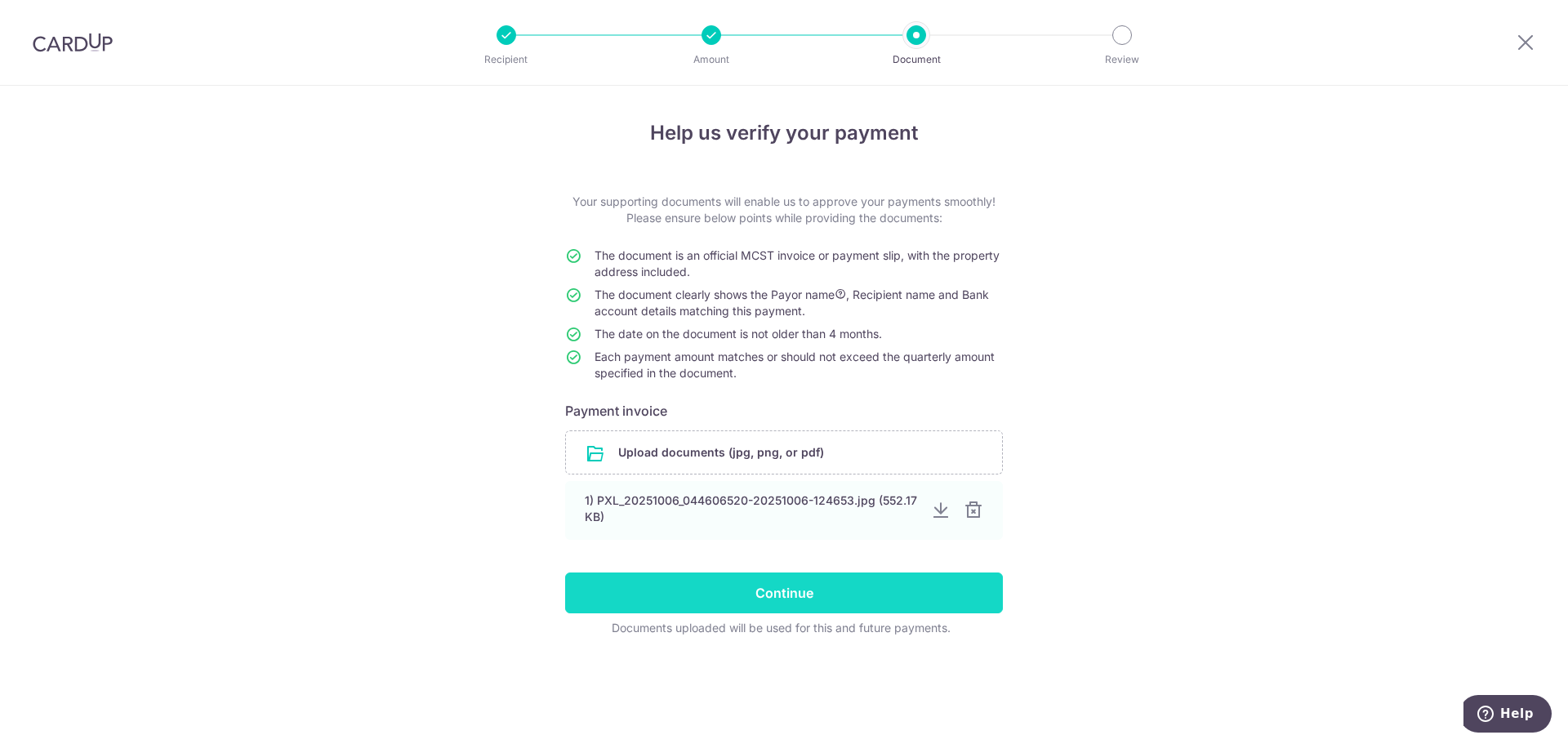
click at [798, 597] on input "Continue" at bounding box center [784, 592] width 438 height 41
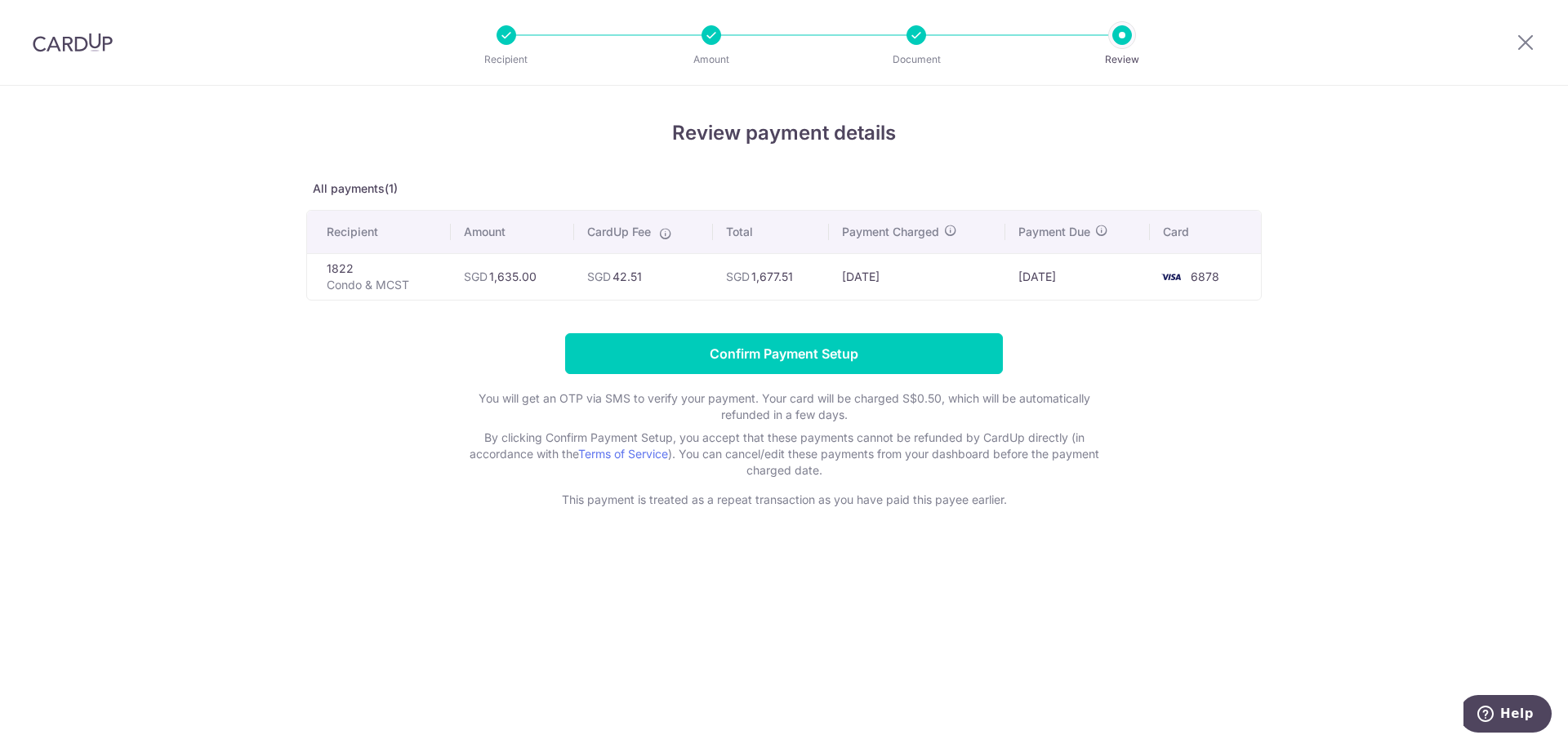
drag, startPoint x: 1063, startPoint y: 277, endPoint x: 1043, endPoint y: 279, distance: 20.1
click at [1043, 279] on td "09/10/2025" at bounding box center [1078, 275] width 145 height 46
click at [1182, 384] on form "Confirm Payment Setup You will get an OTP via SMS to verify your payment. Your …" at bounding box center [784, 420] width 956 height 175
click at [883, 362] on input "Confirm Payment Setup" at bounding box center [784, 354] width 438 height 41
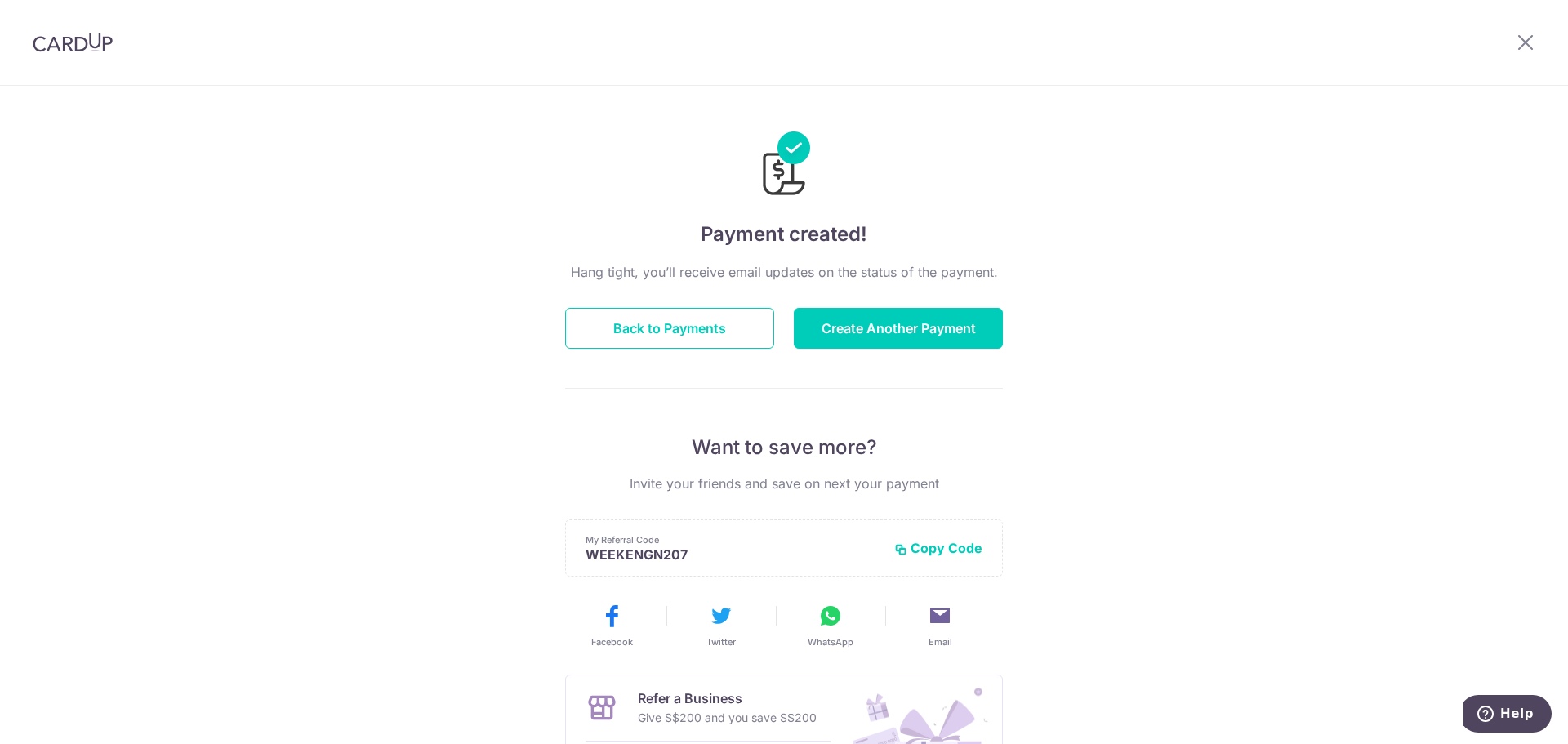
click at [680, 412] on div "Hang tight, you’ll receive email updates on the status of the payment. Back to …" at bounding box center [784, 571] width 438 height 619
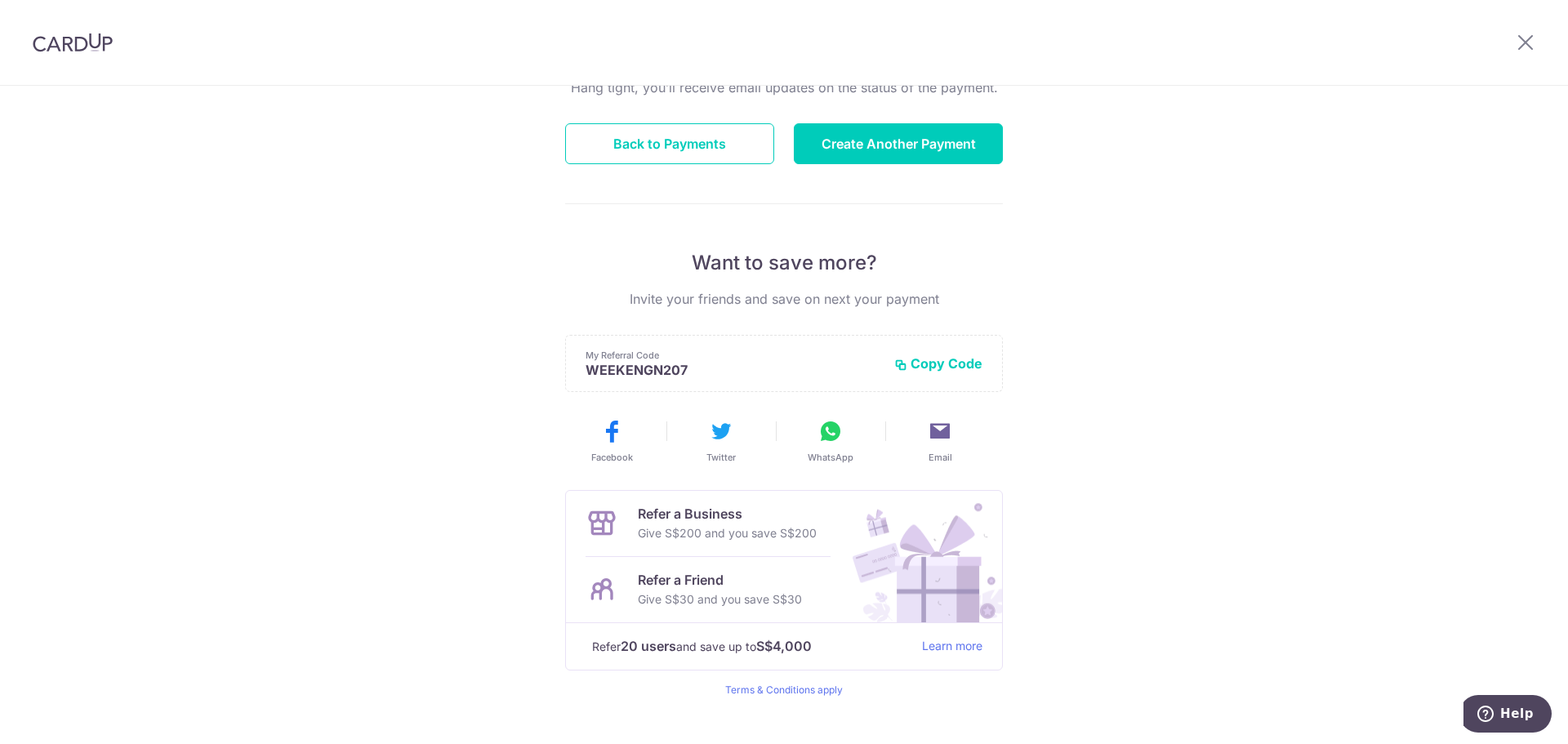
scroll to position [214, 0]
